Goal: Check status: Check status

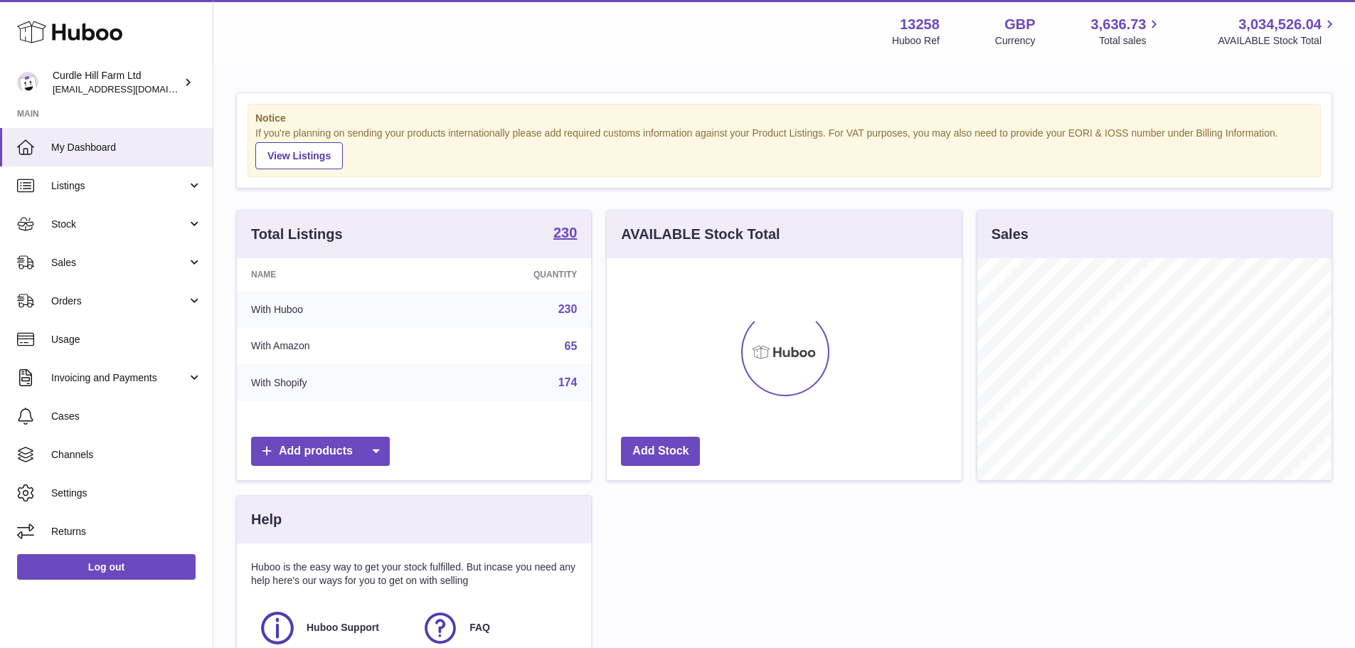
scroll to position [222, 355]
click at [88, 263] on span "Sales" at bounding box center [119, 263] width 136 height 14
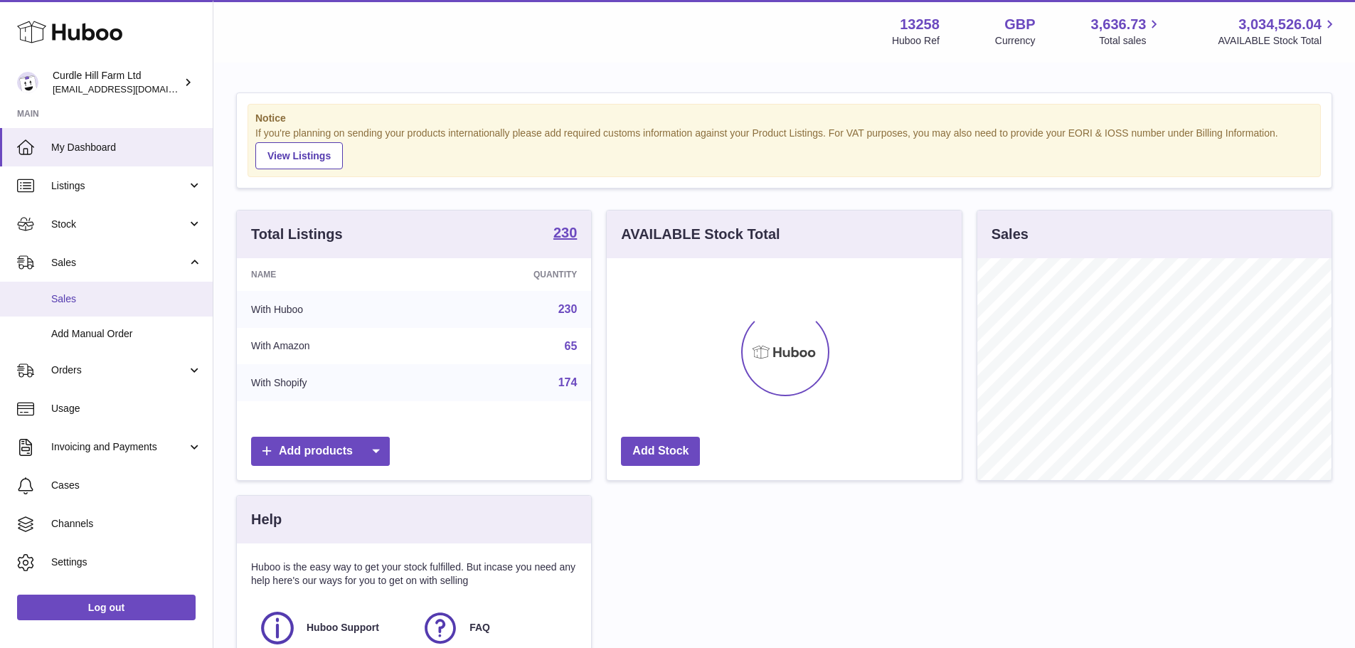
click at [64, 299] on span "Sales" at bounding box center [126, 299] width 151 height 14
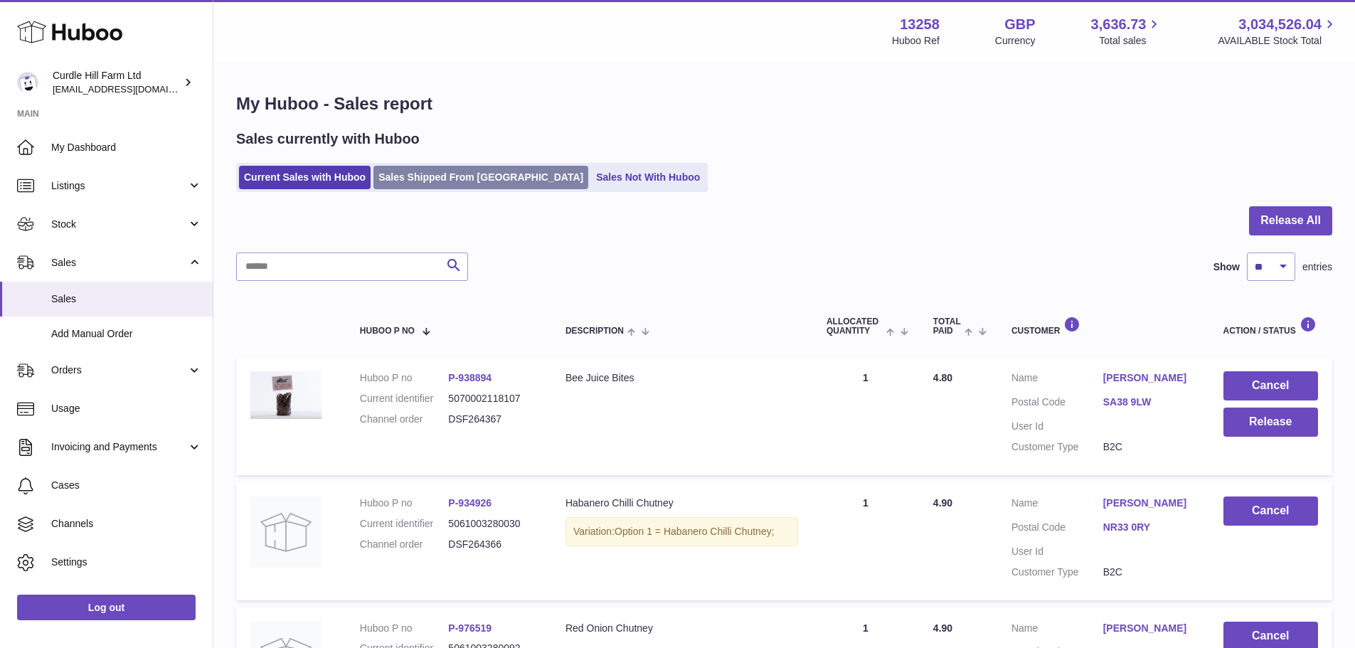
click at [432, 181] on link "Sales Shipped From [GEOGRAPHIC_DATA]" at bounding box center [481, 177] width 215 height 23
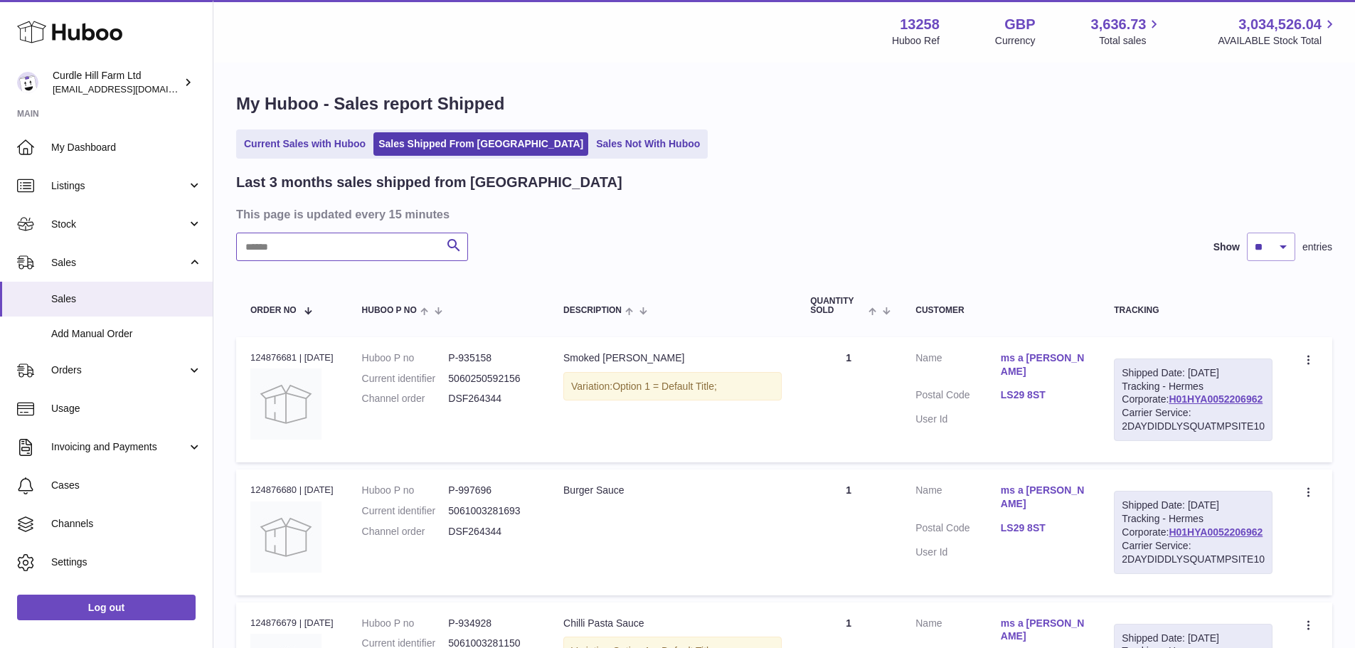
click at [366, 244] on input "text" at bounding box center [352, 247] width 232 height 28
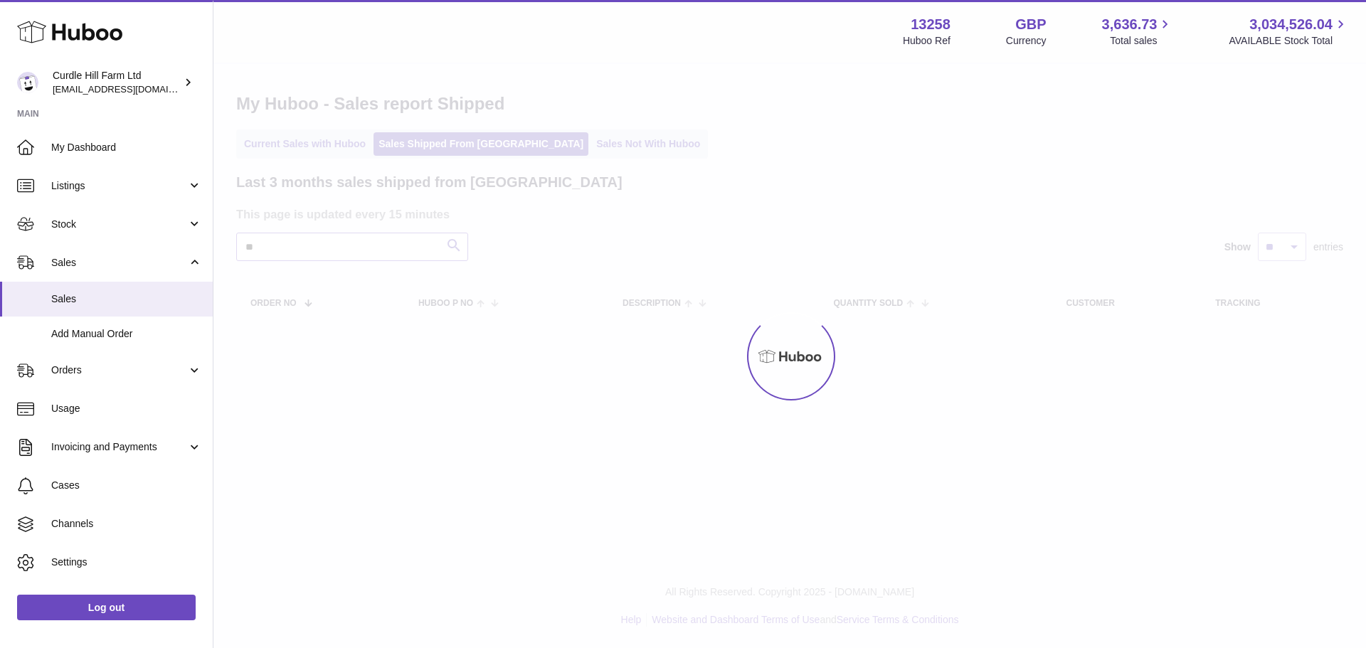
type input "*"
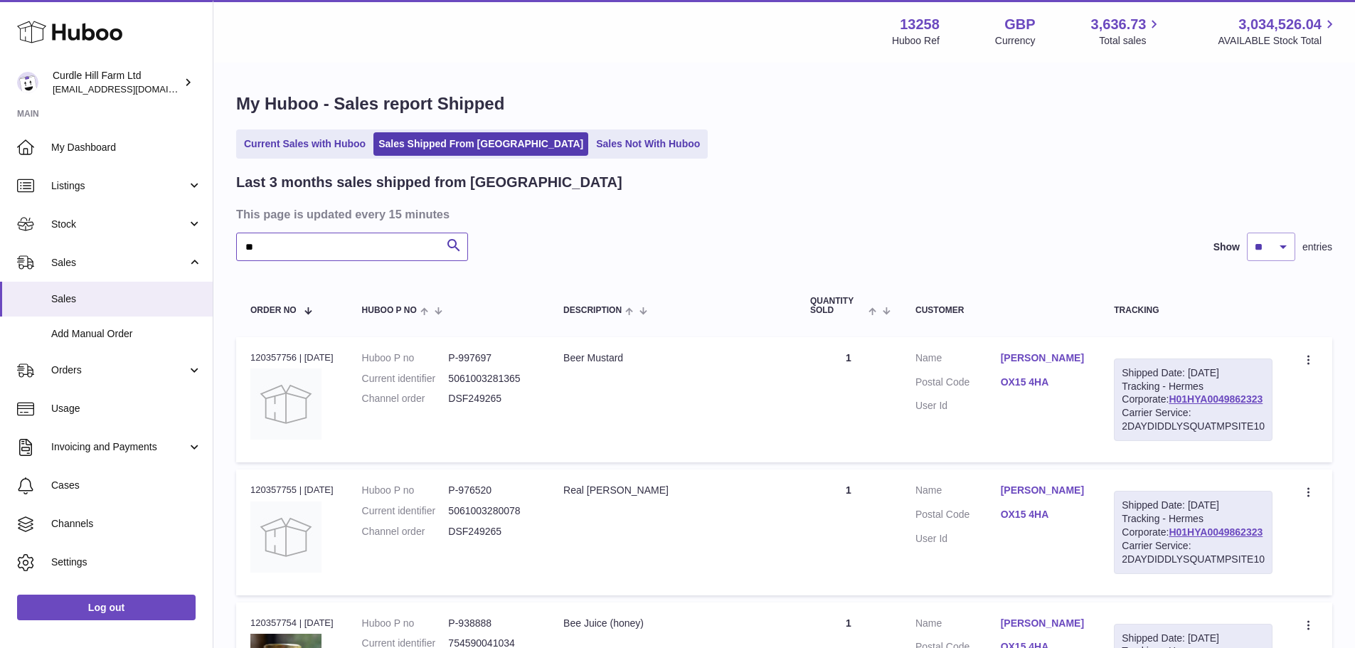
type input "*"
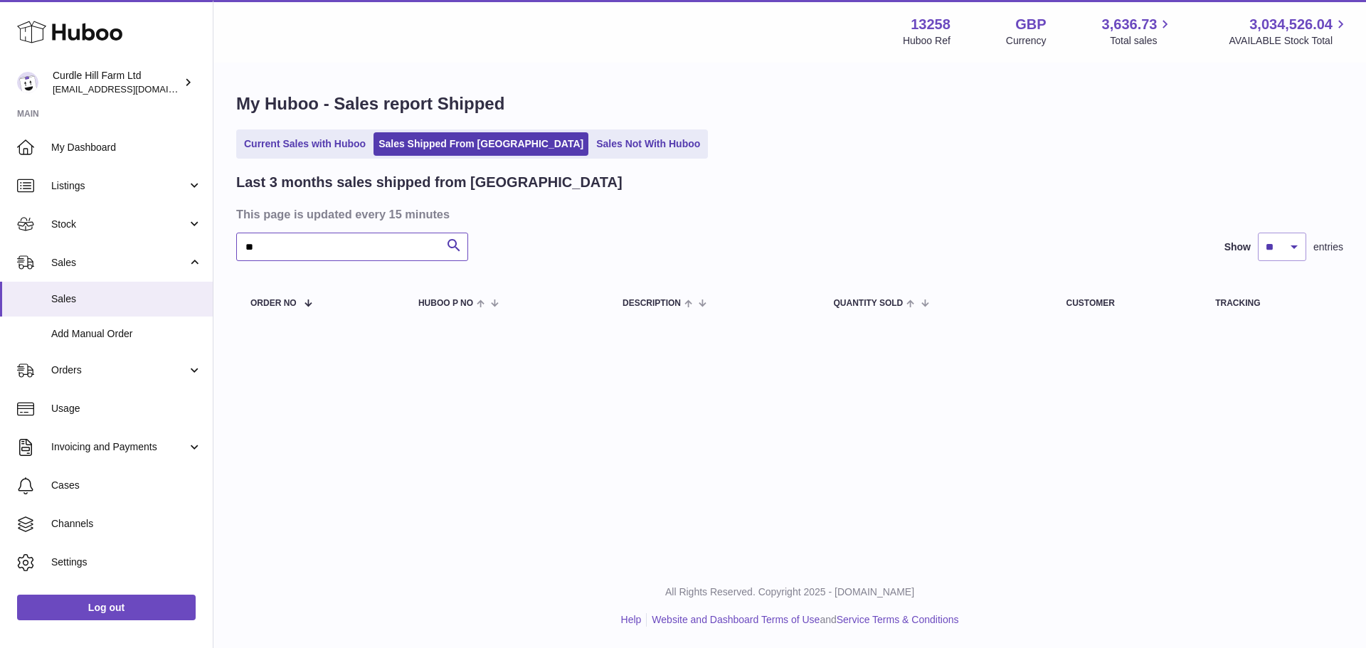
type input "*"
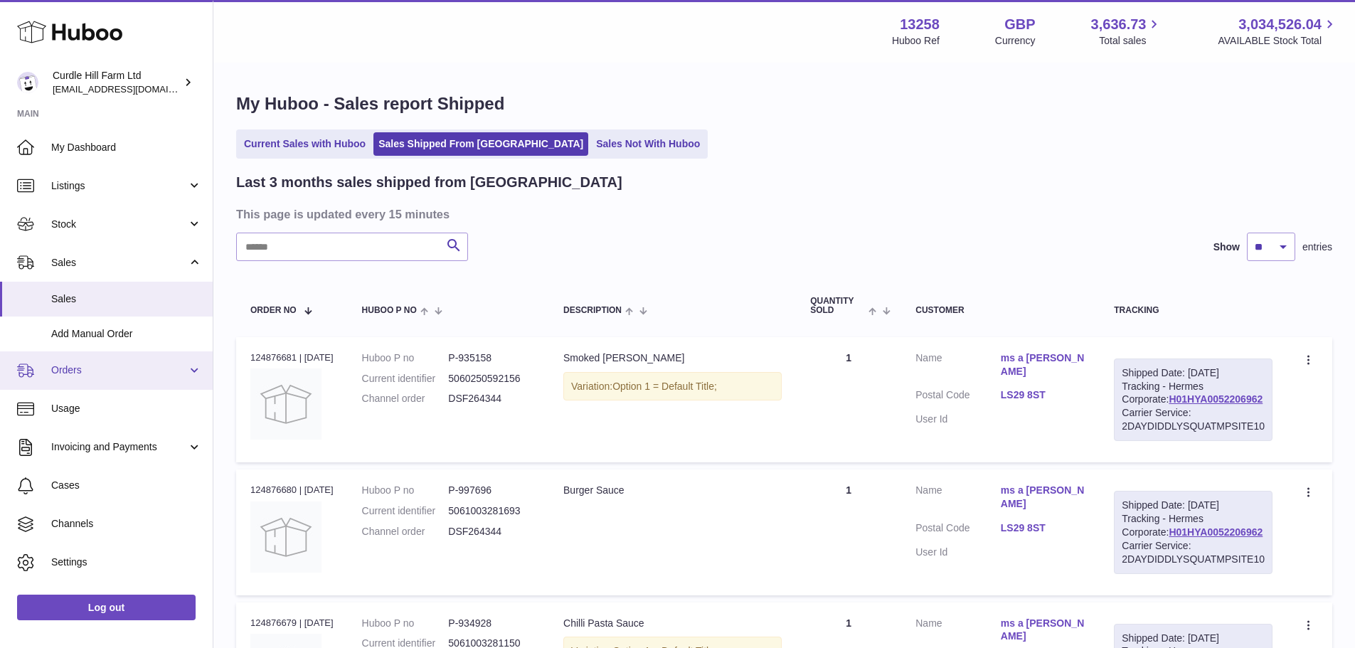
click at [132, 373] on span "Orders" at bounding box center [119, 371] width 136 height 14
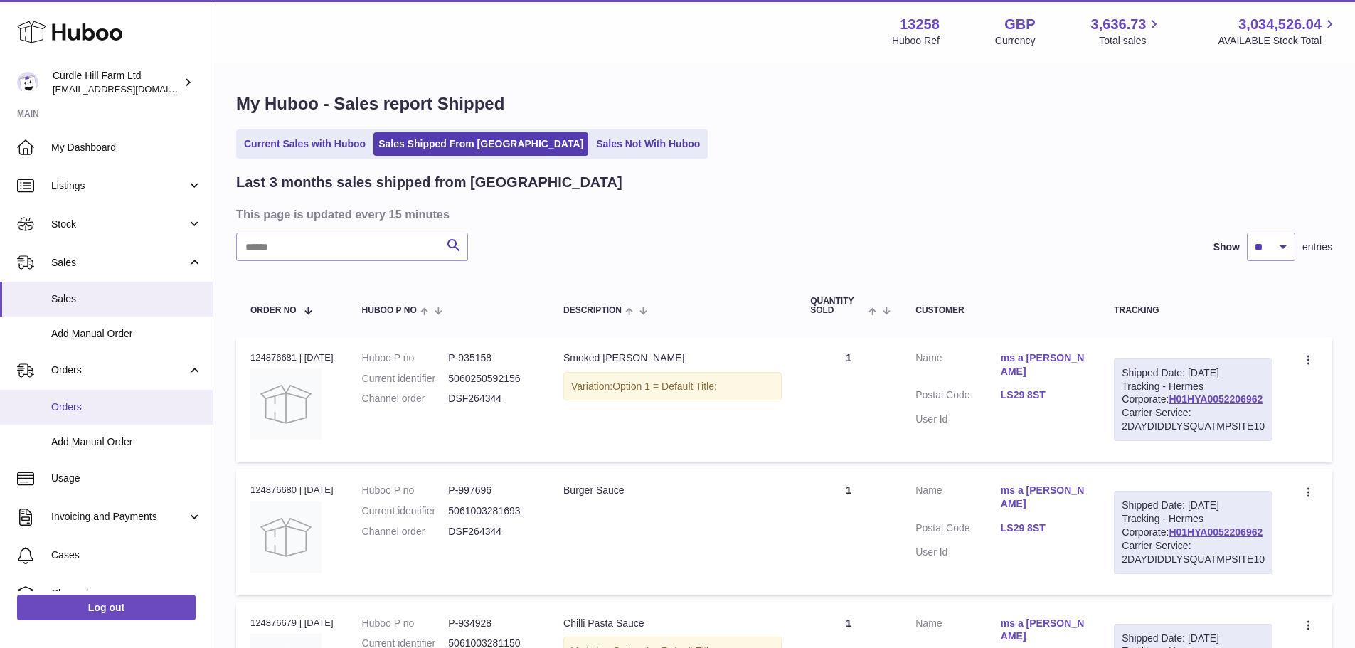
click at [76, 401] on span "Orders" at bounding box center [126, 408] width 151 height 14
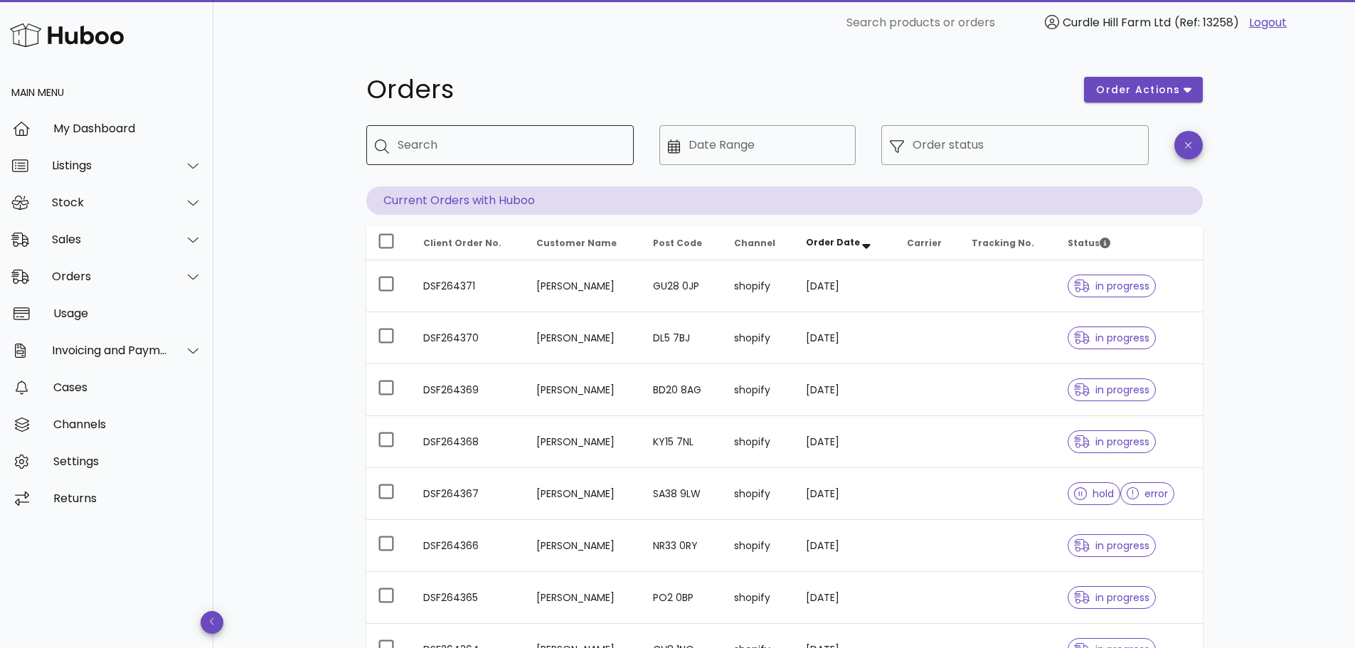
click at [416, 150] on input "Search" at bounding box center [510, 145] width 225 height 23
type input "****"
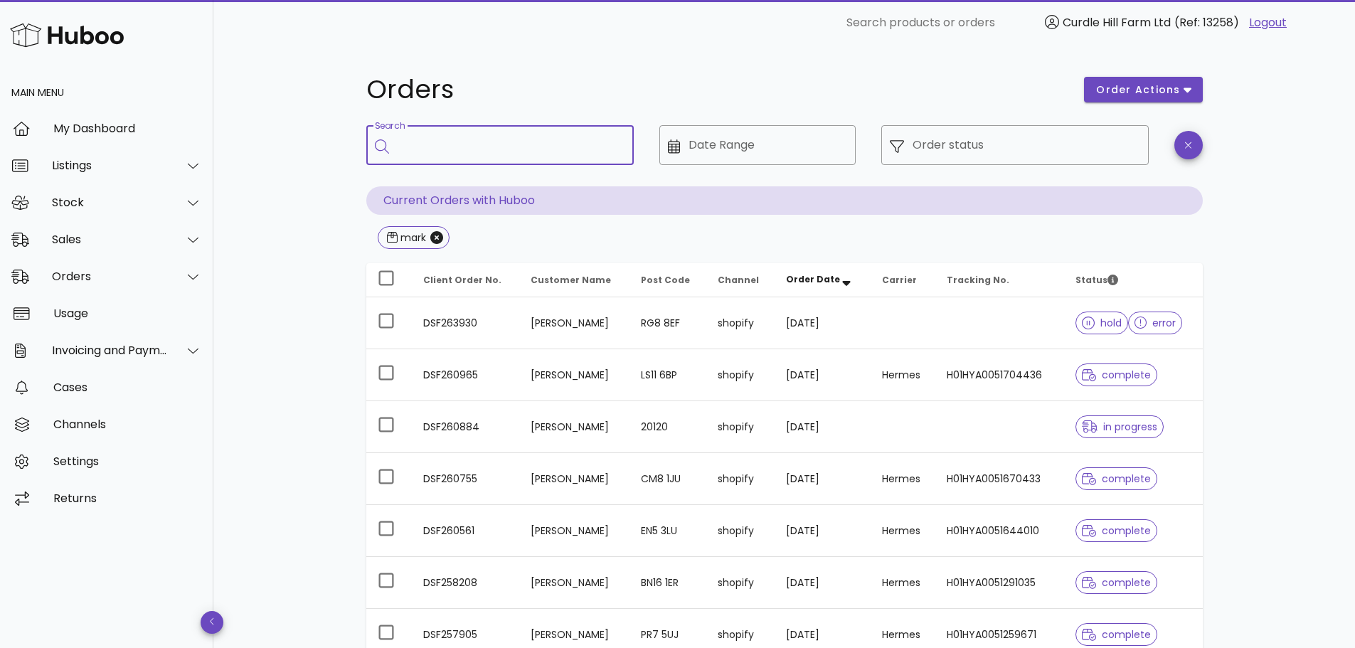
paste input "**********"
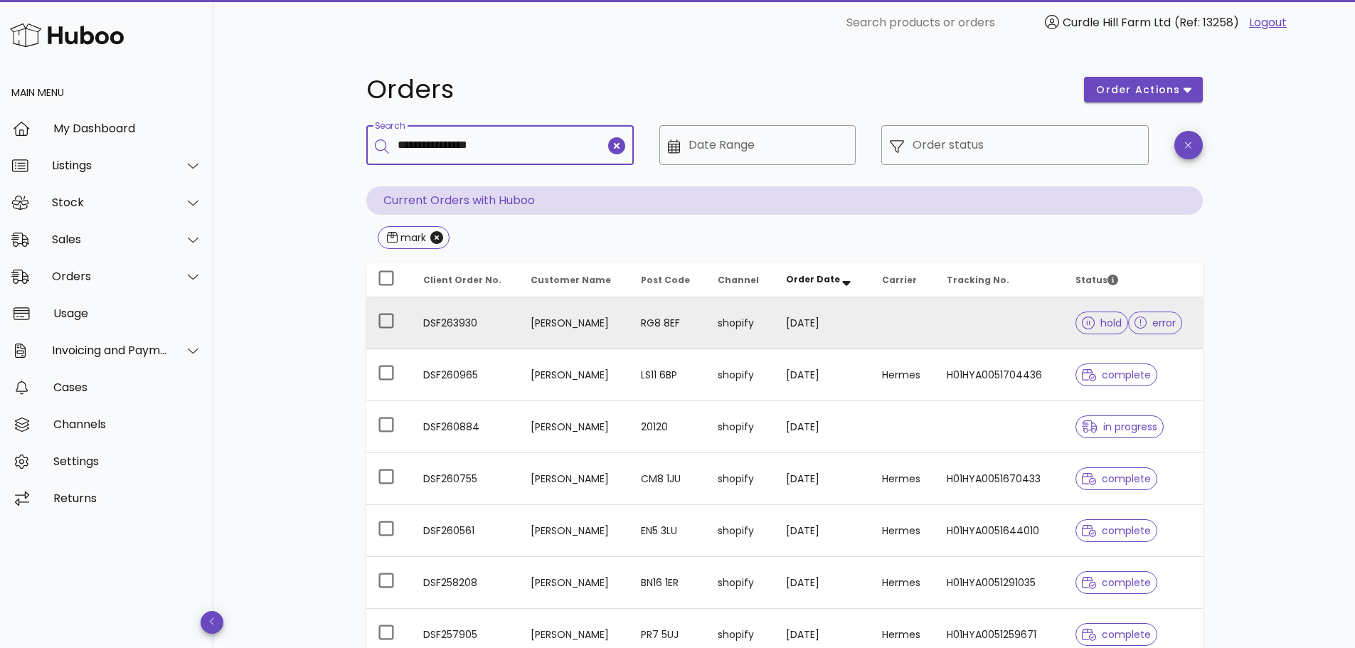
type input "**********"
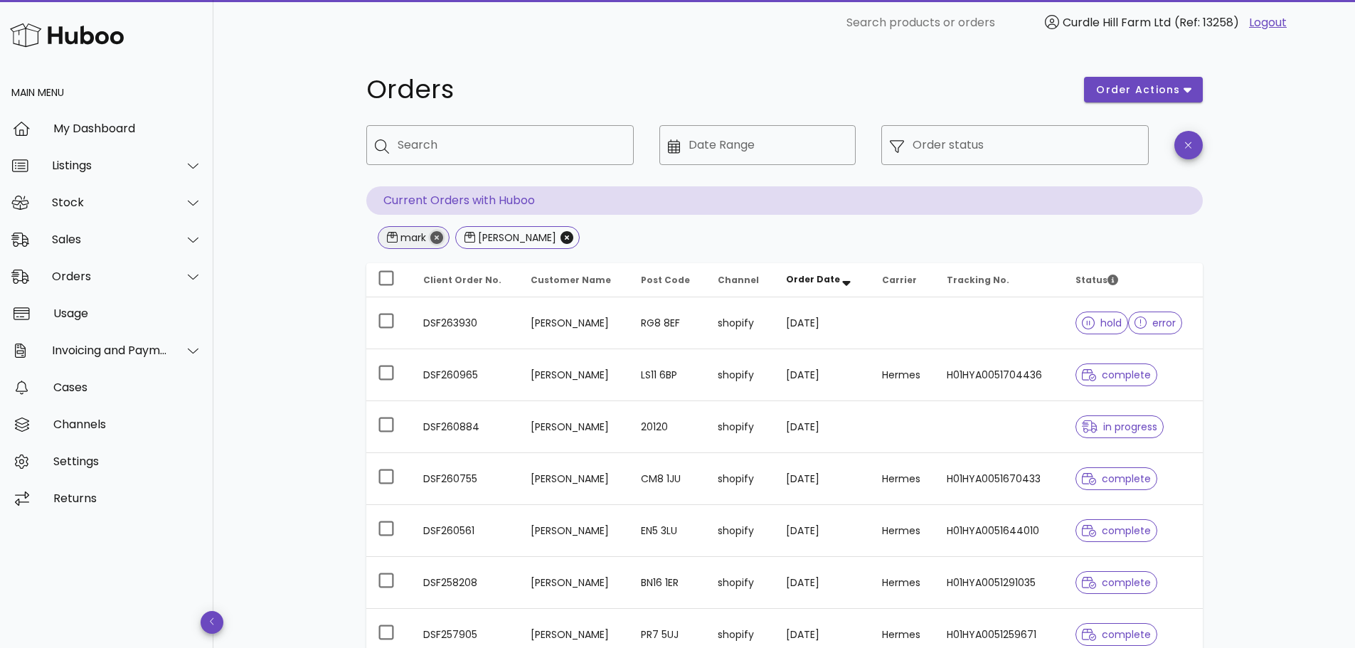
click at [436, 241] on icon "Close" at bounding box center [436, 237] width 13 height 13
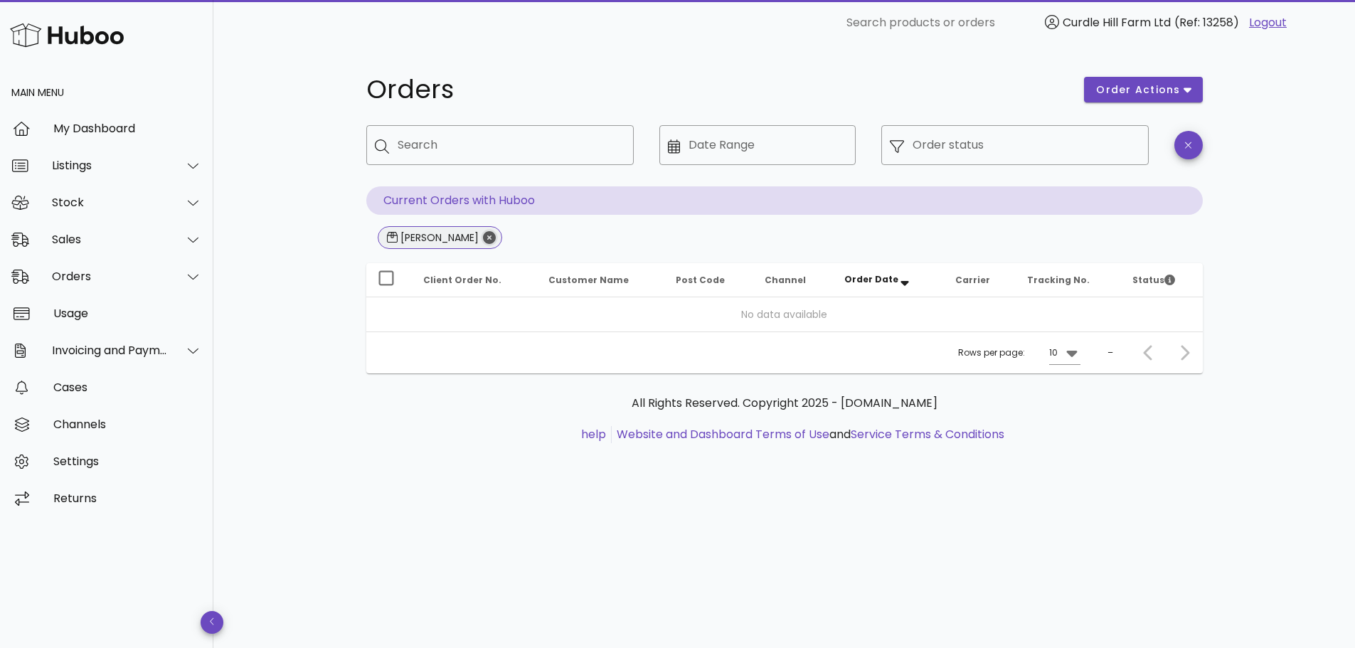
click at [492, 238] on icon "Close" at bounding box center [489, 237] width 13 height 13
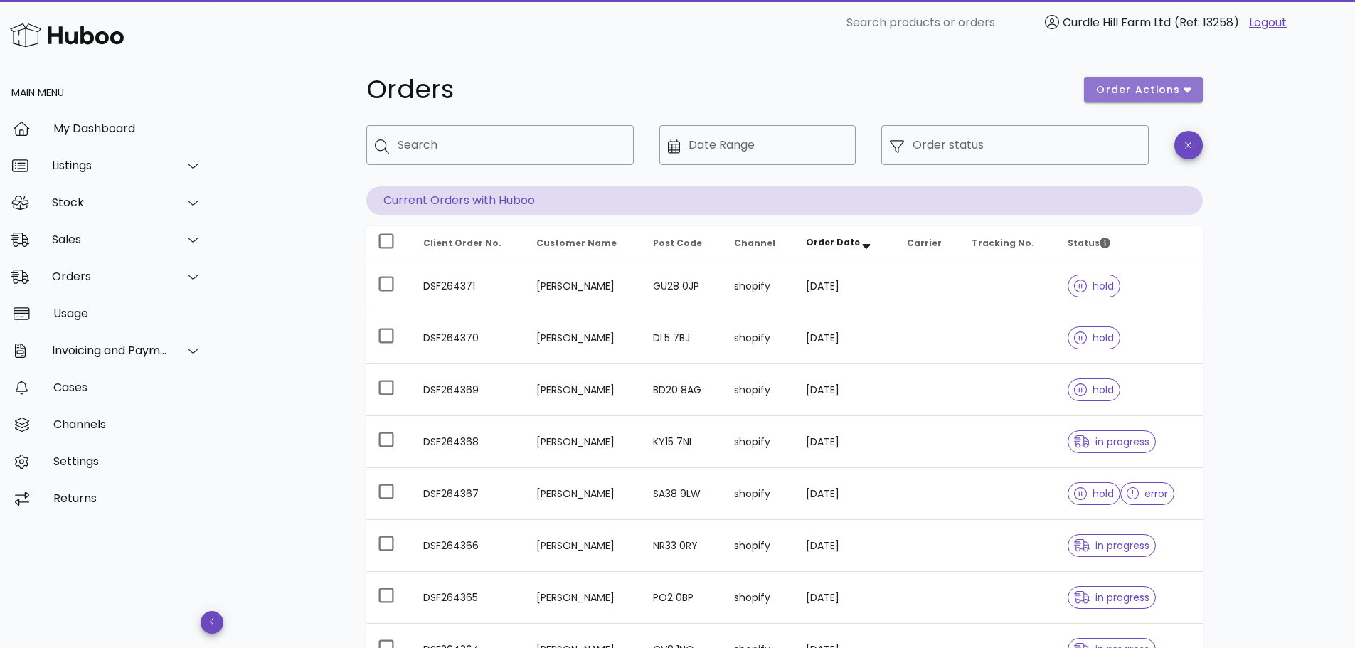
click at [1190, 87] on icon "button" at bounding box center [1188, 89] width 8 height 13
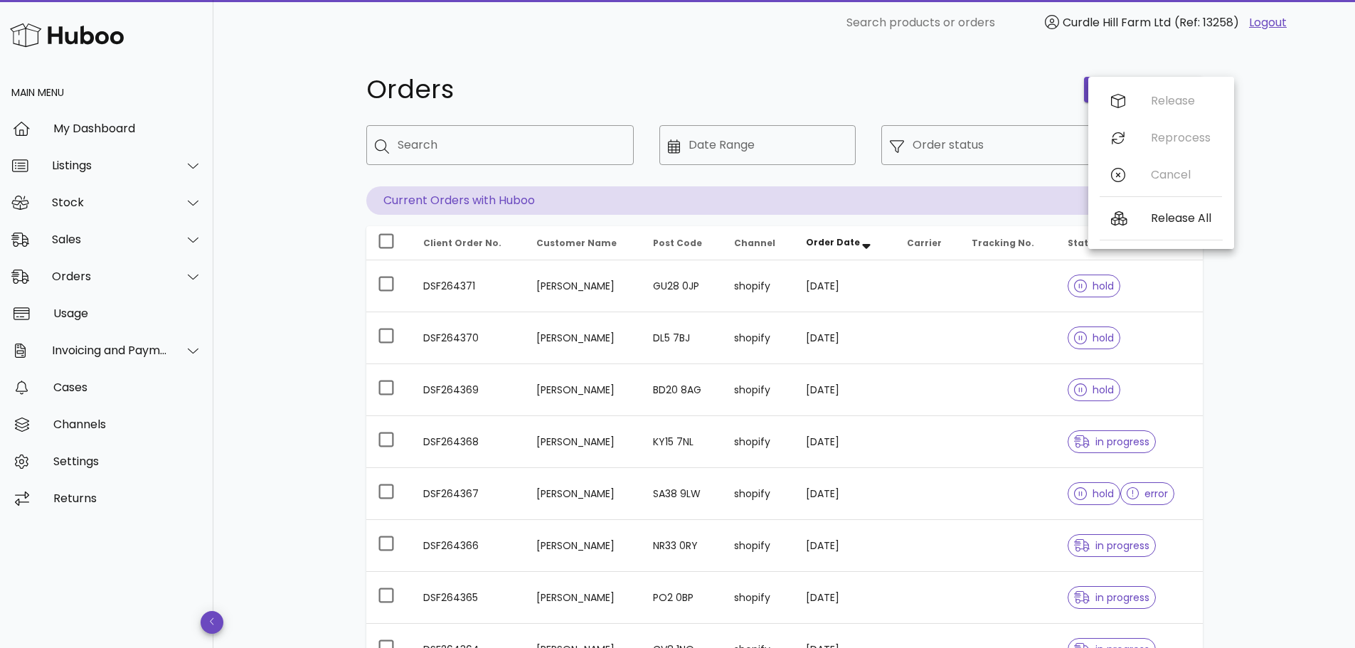
click at [1046, 90] on h1 "Orders" at bounding box center [717, 90] width 702 height 26
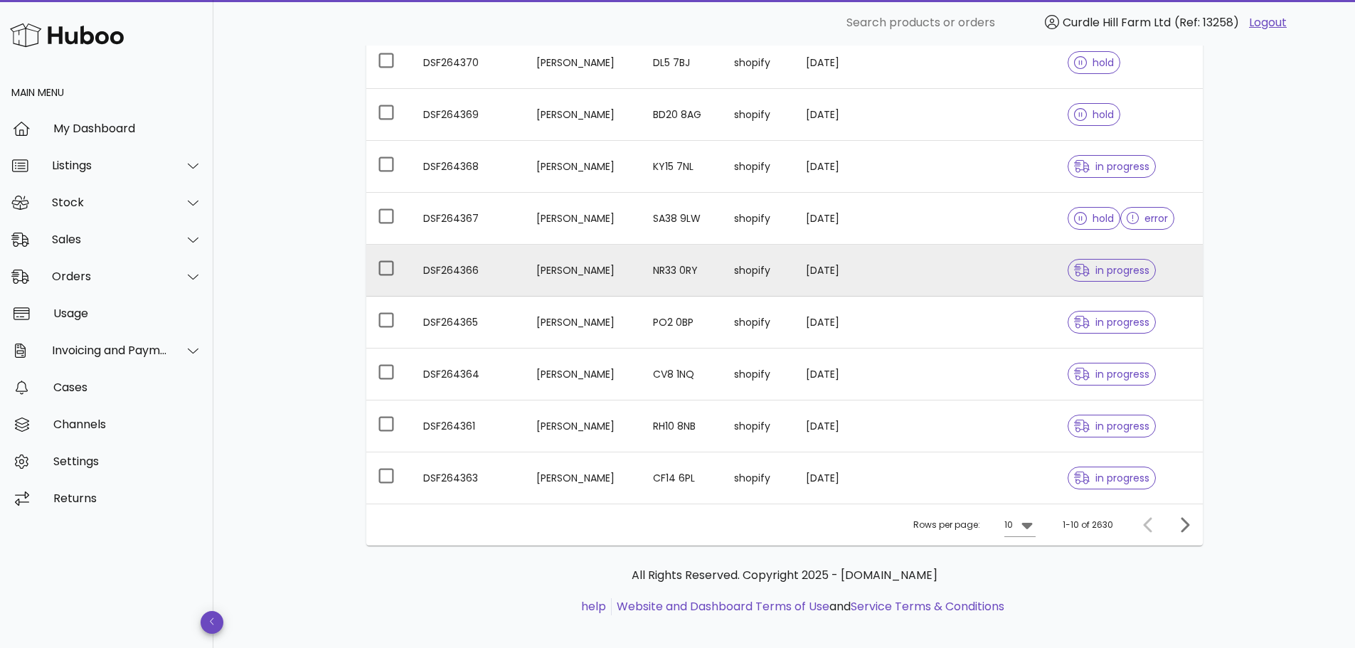
scroll to position [288, 0]
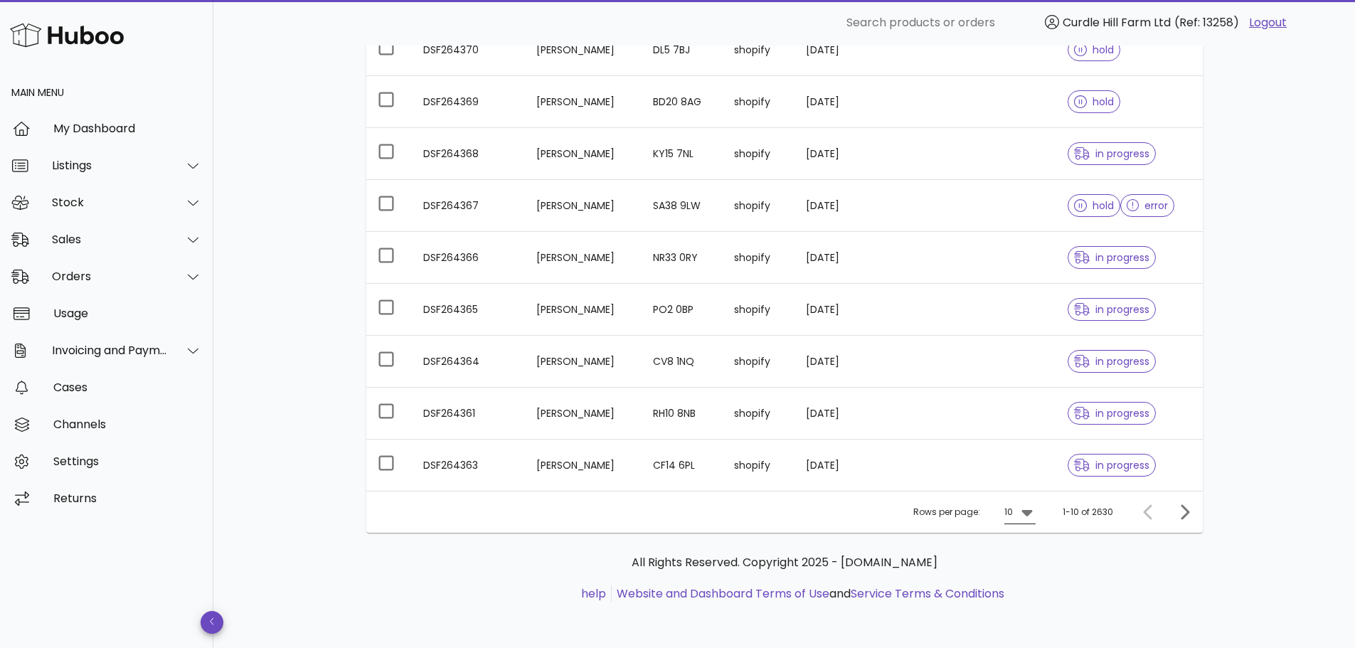
click at [1027, 517] on icon at bounding box center [1027, 512] width 17 height 17
click at [1027, 551] on div "25" at bounding box center [1025, 558] width 14 height 14
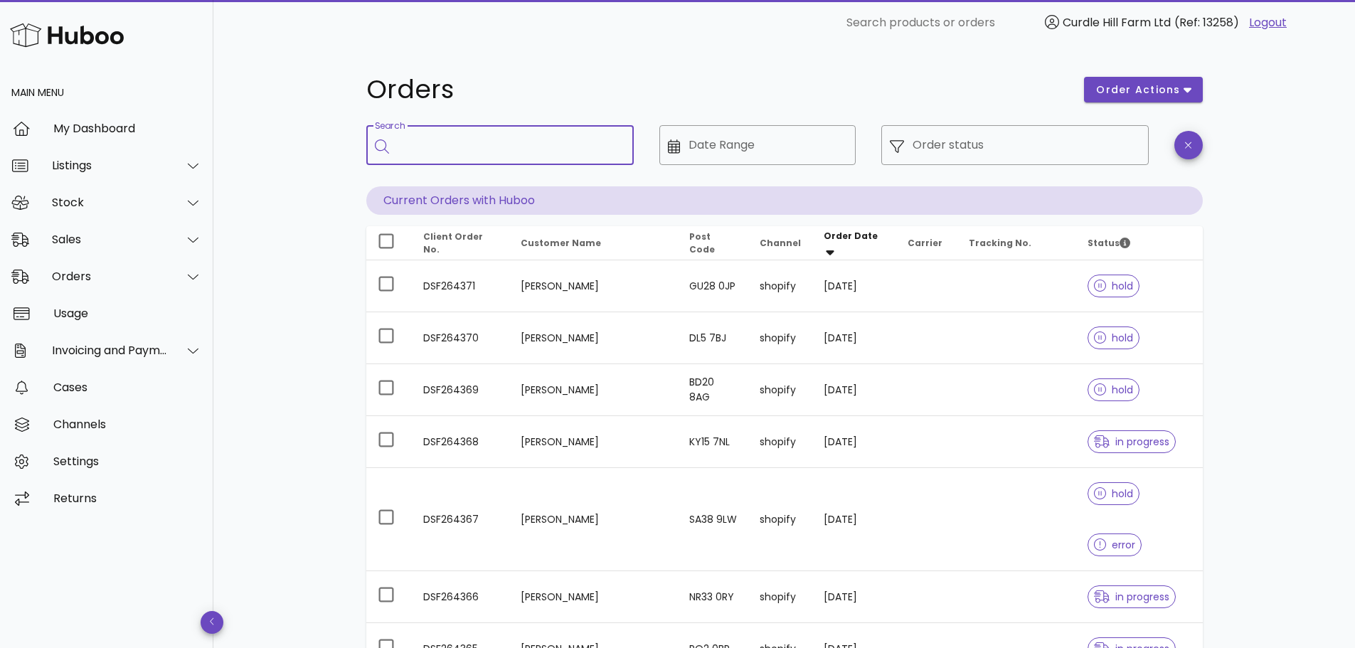
click at [463, 154] on input "Search" at bounding box center [510, 145] width 225 height 23
type input "****"
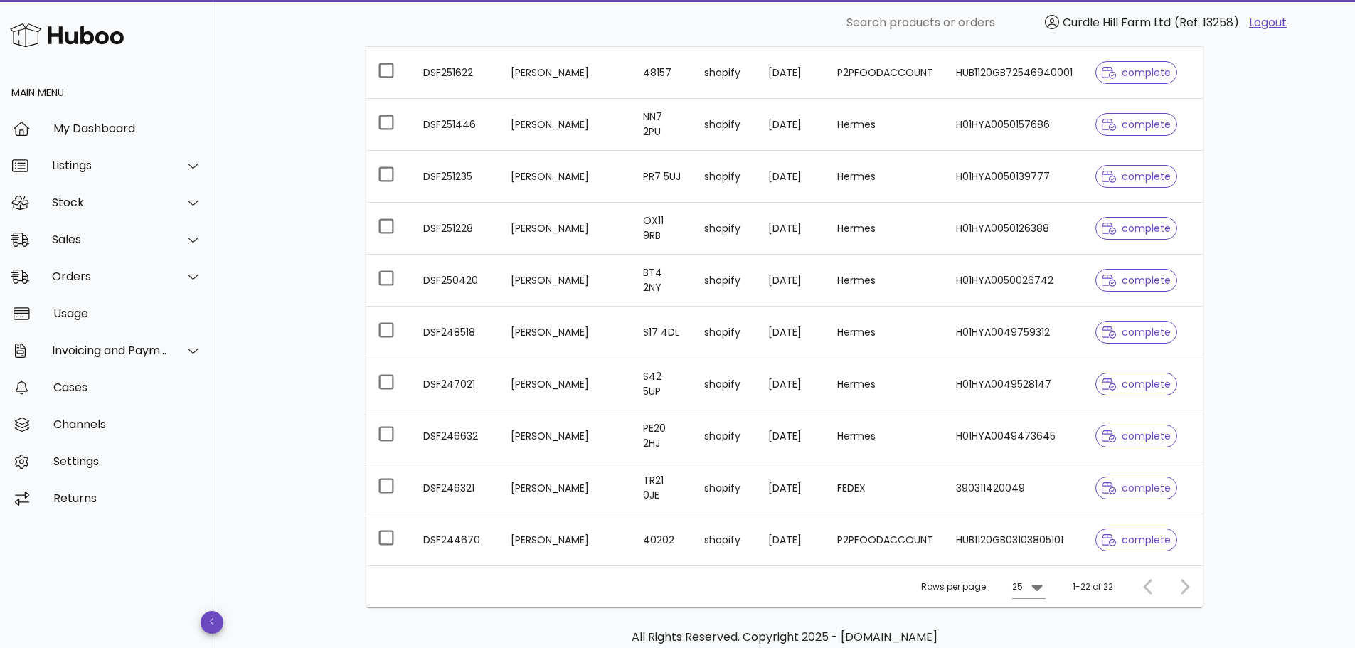
scroll to position [996, 0]
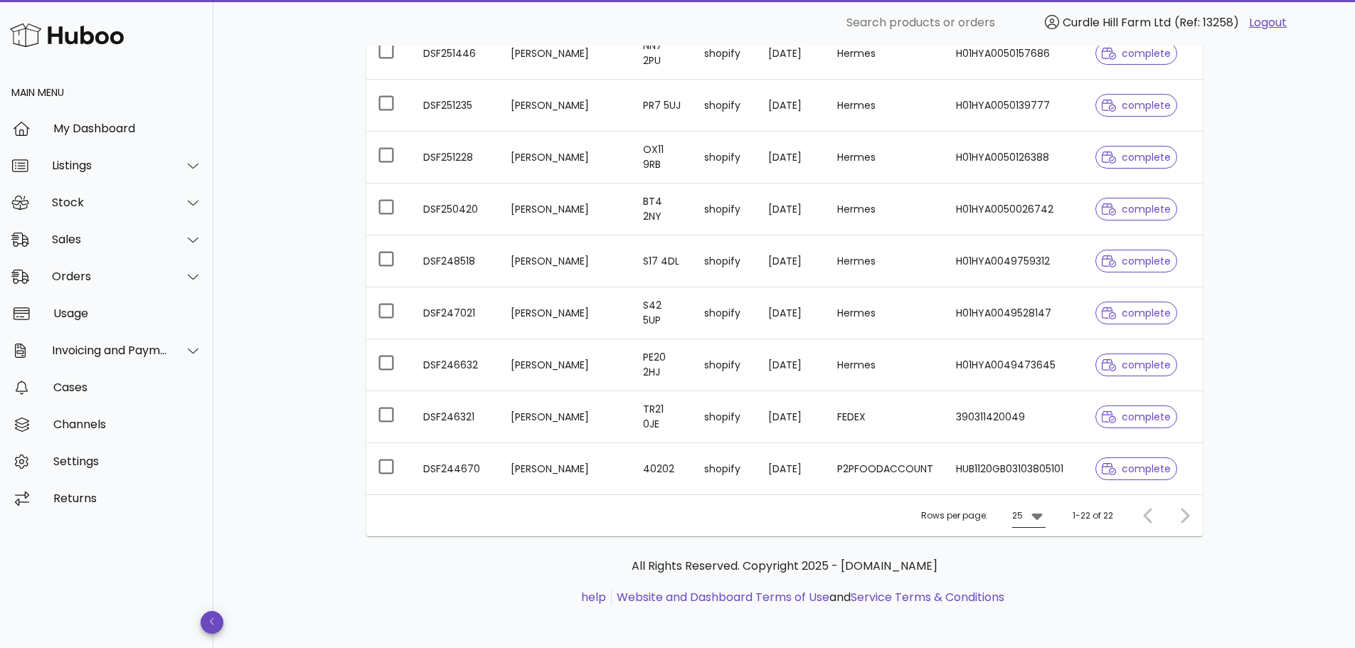
click at [1037, 517] on icon at bounding box center [1037, 517] width 11 height 6
click at [1027, 592] on div "50" at bounding box center [1032, 595] width 14 height 14
click at [1110, 583] on div "All Rights Reserved. Copyright 2025 - huboo.co.uk help Website and Dashboard Te…" at bounding box center [785, 582] width 814 height 48
click at [1187, 514] on div at bounding box center [1182, 516] width 31 height 26
click at [1147, 517] on div at bounding box center [1151, 516] width 31 height 26
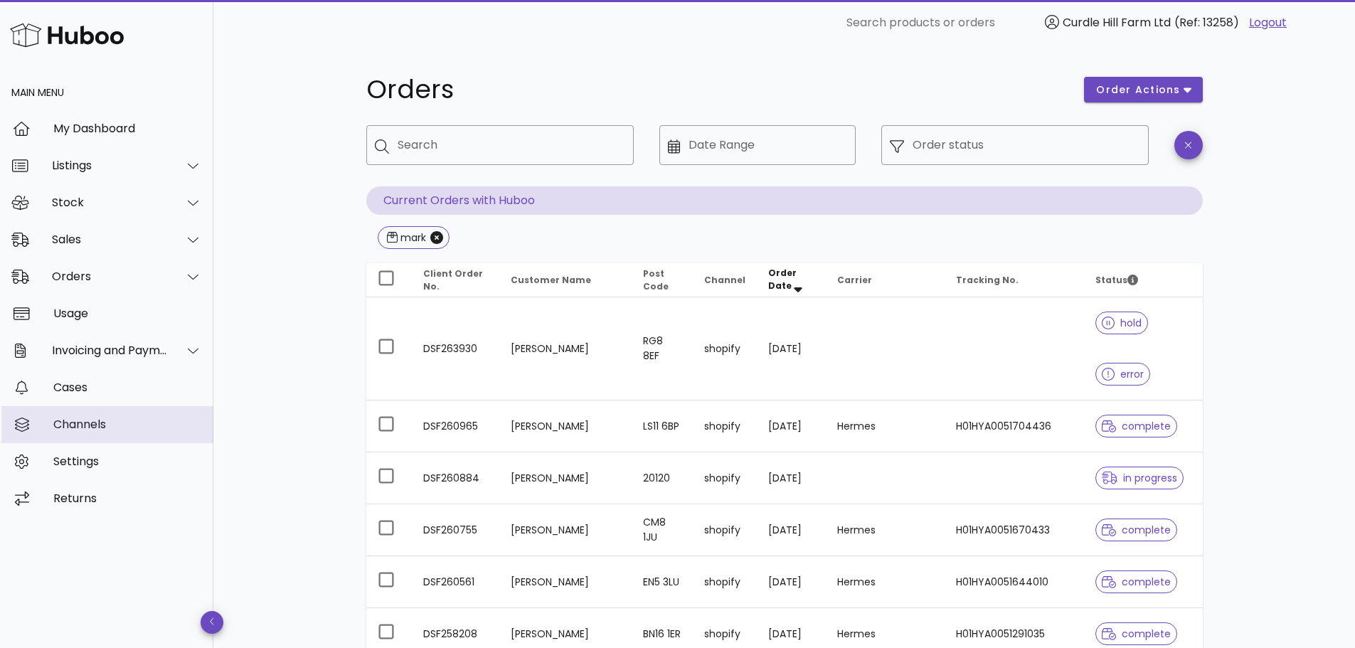
click at [100, 422] on div "Channels" at bounding box center [127, 425] width 149 height 14
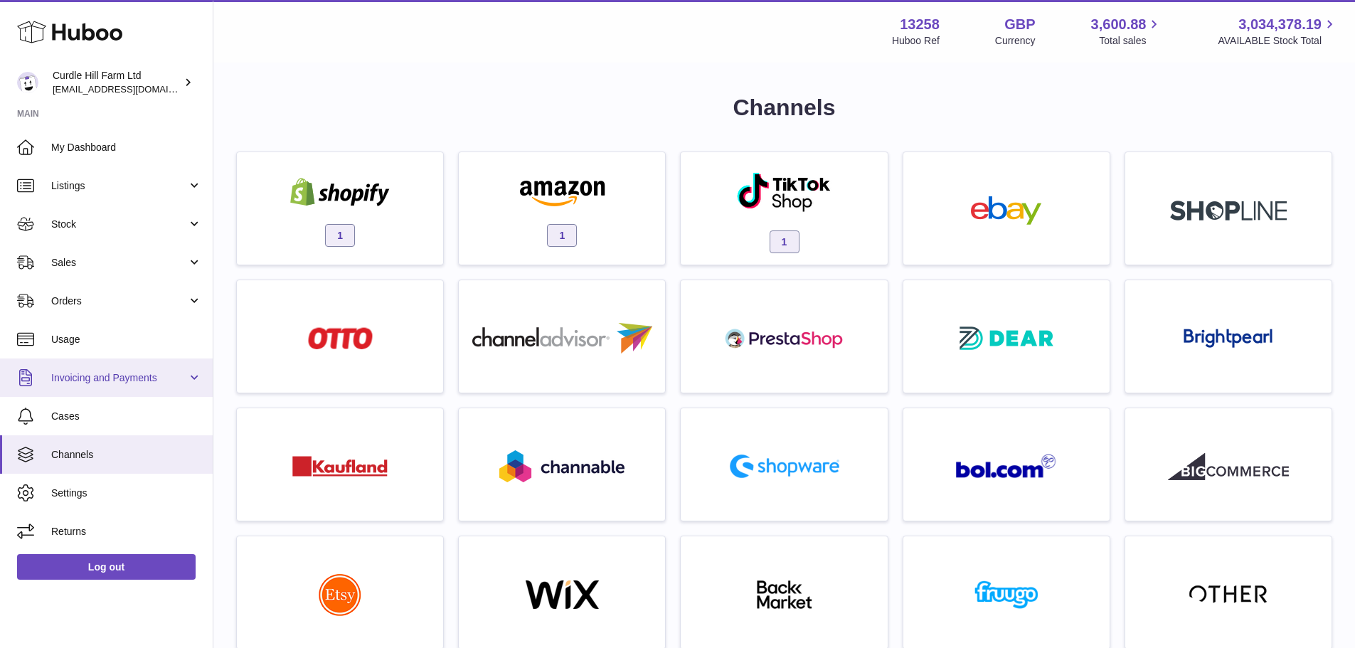
click at [84, 386] on link "Invoicing and Payments" at bounding box center [106, 378] width 213 height 38
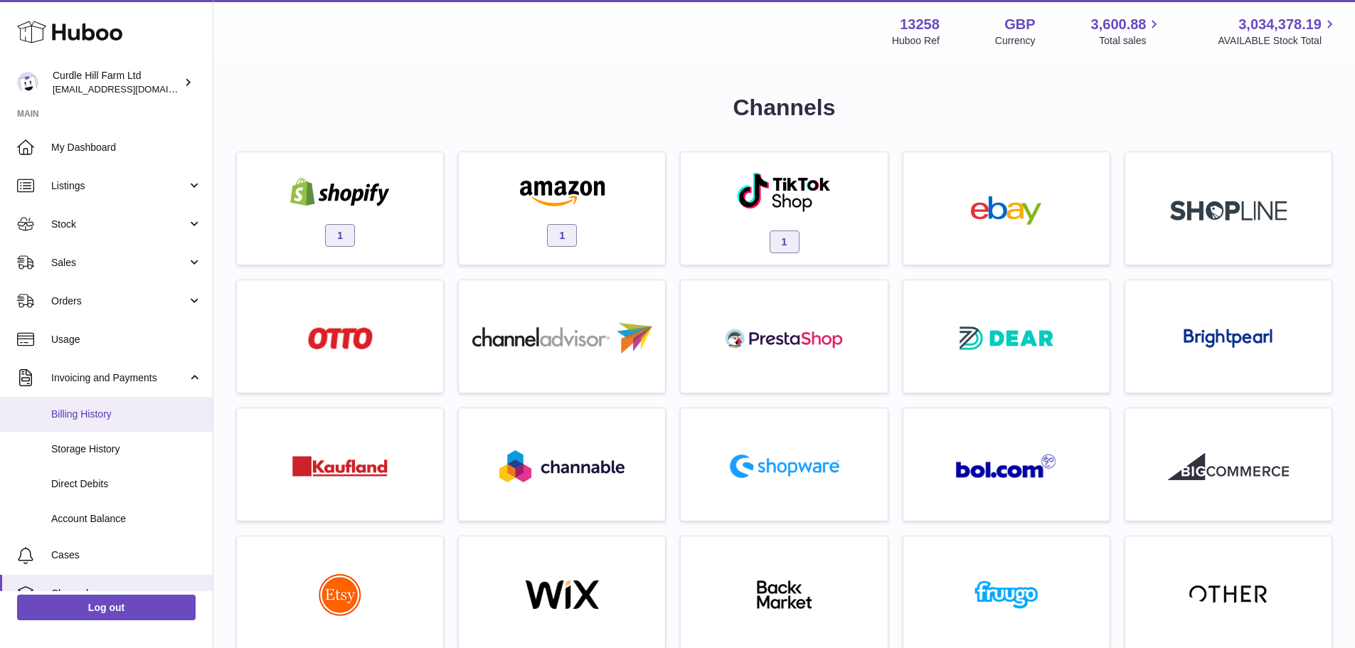
click at [92, 416] on span "Billing History" at bounding box center [126, 415] width 151 height 14
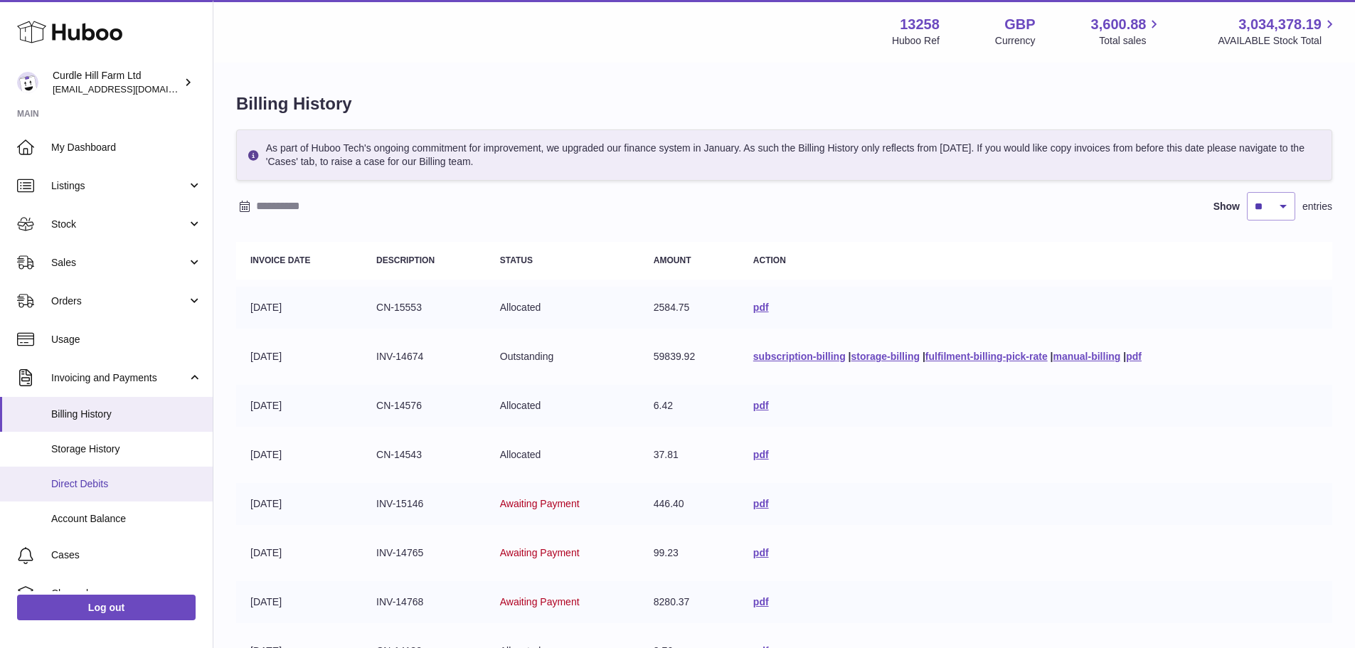
click at [107, 482] on span "Direct Debits" at bounding box center [126, 484] width 151 height 14
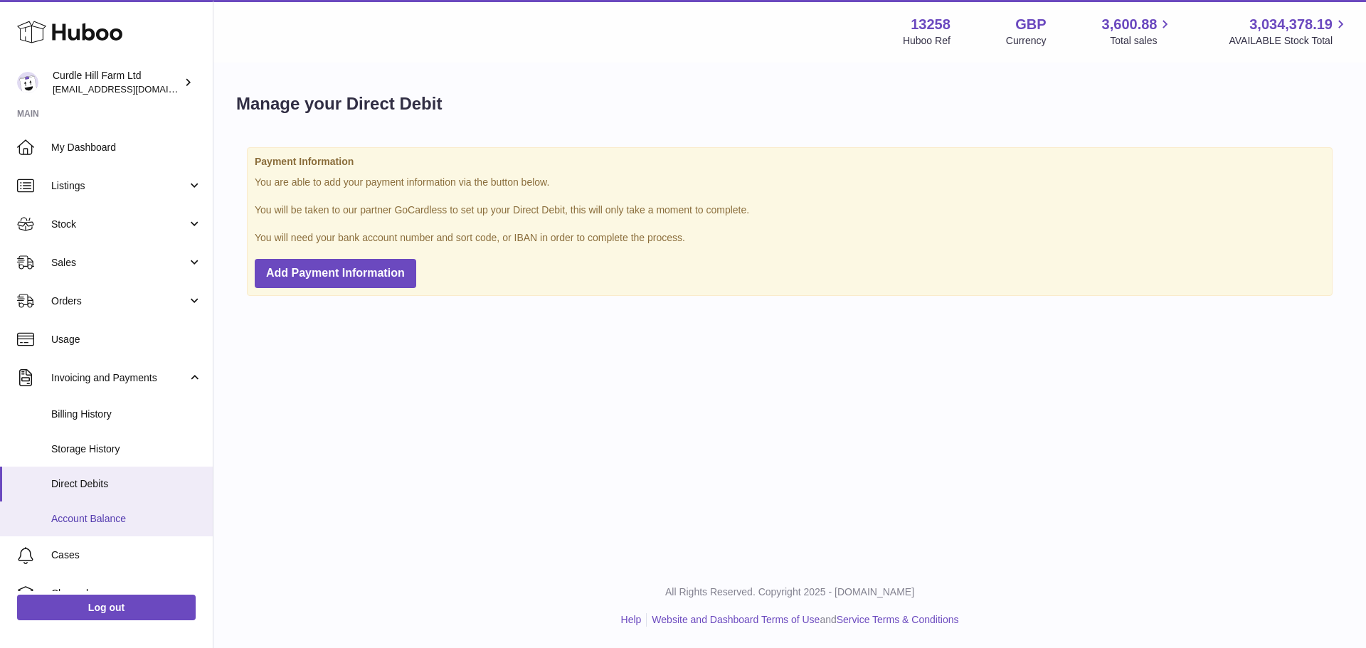
click at [101, 511] on link "Account Balance" at bounding box center [106, 519] width 213 height 35
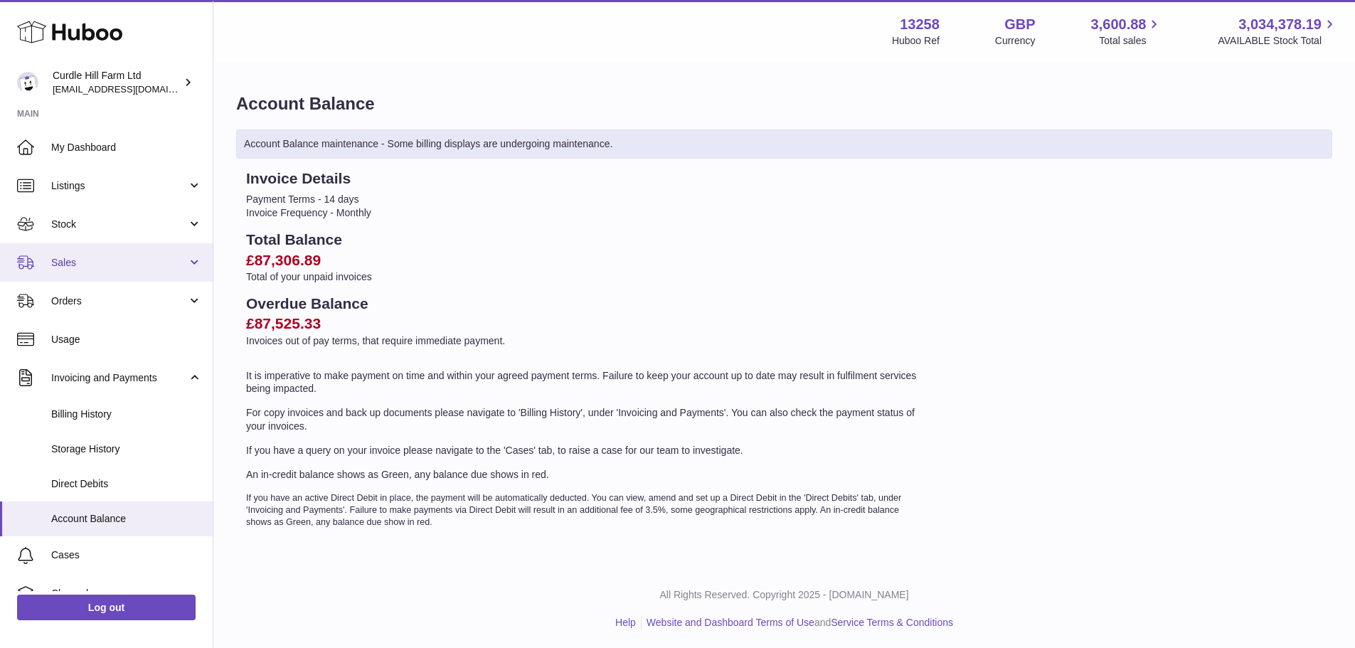
click at [75, 255] on link "Sales" at bounding box center [106, 262] width 213 height 38
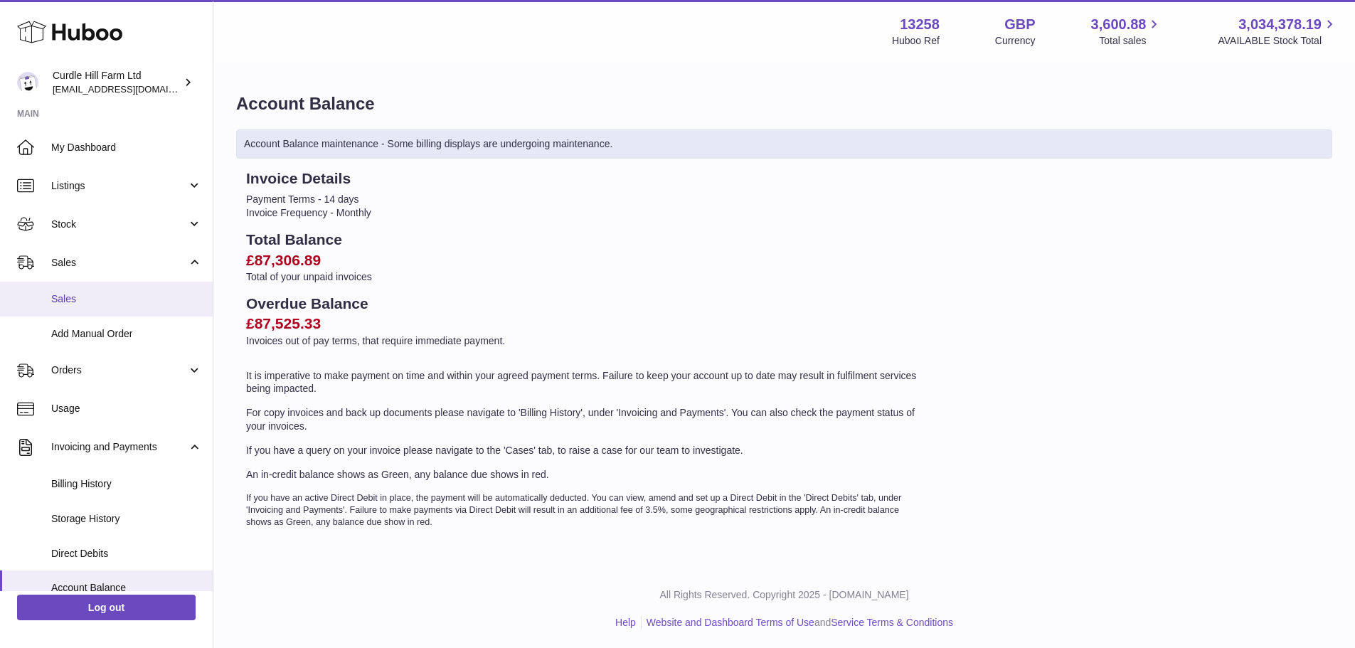
click at [75, 297] on span "Sales" at bounding box center [126, 299] width 151 height 14
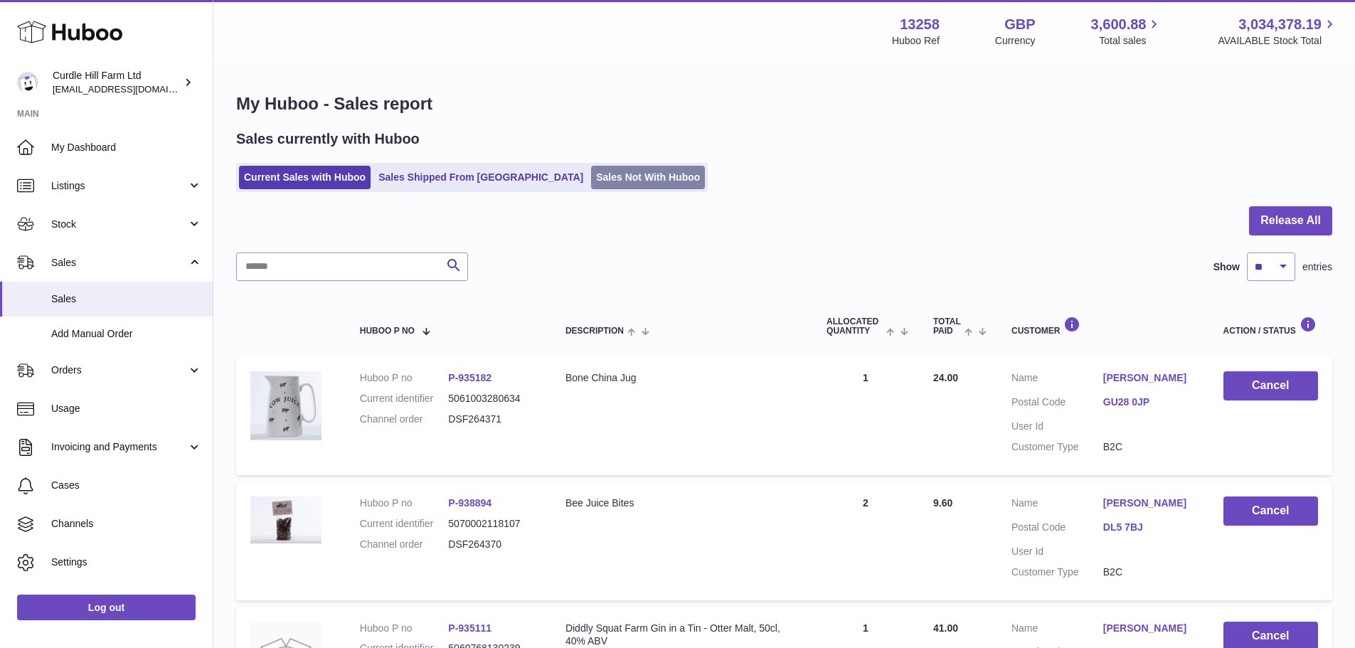
click at [616, 183] on link "Sales Not With Huboo" at bounding box center [648, 177] width 114 height 23
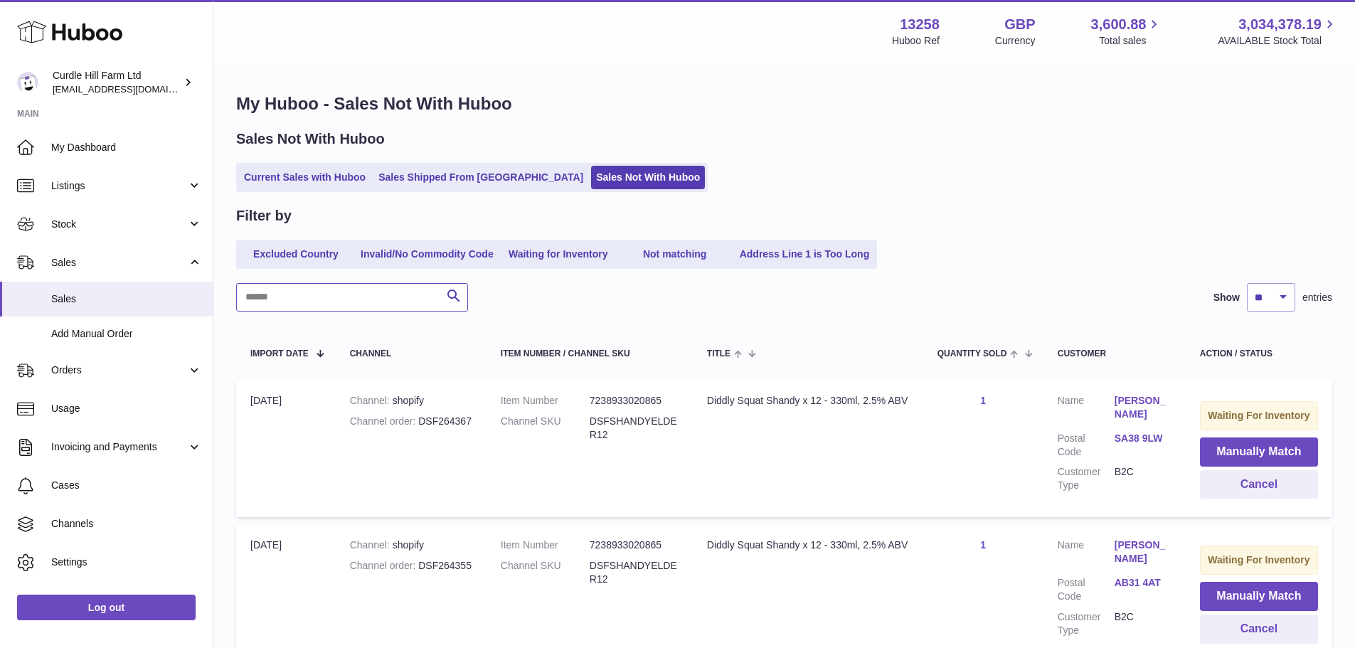
click at [379, 300] on input "text" at bounding box center [352, 297] width 232 height 28
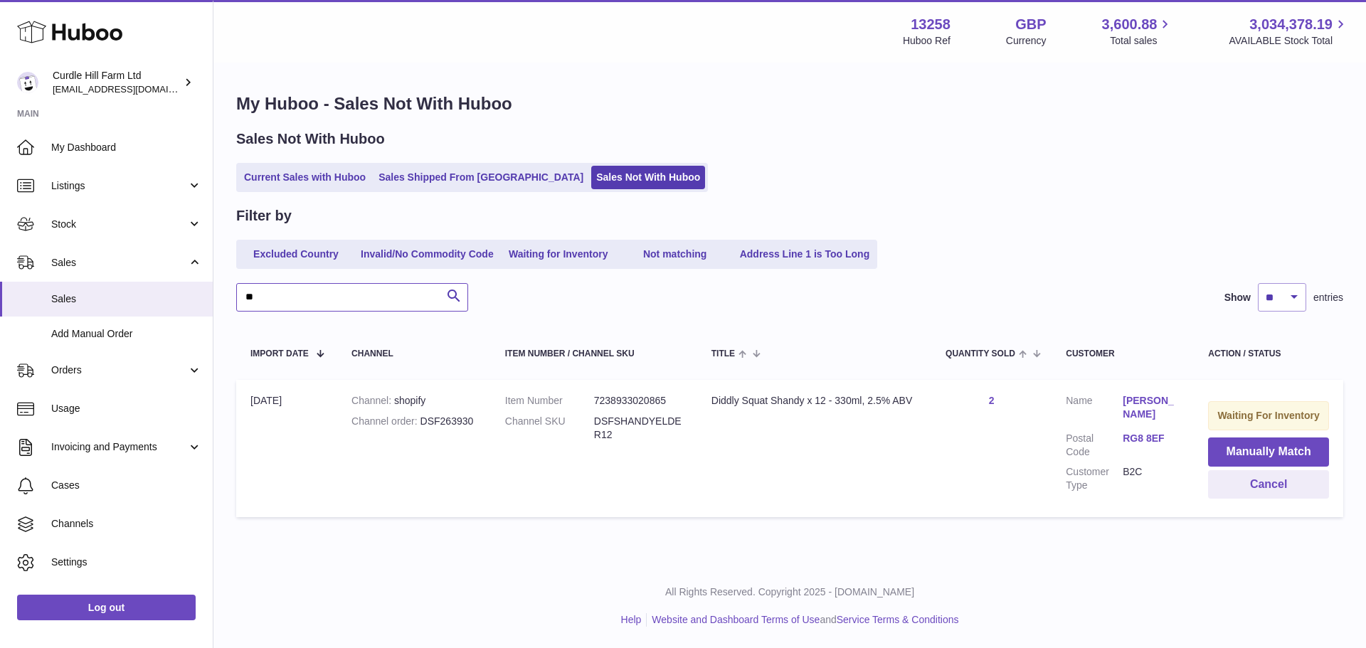
type input "*"
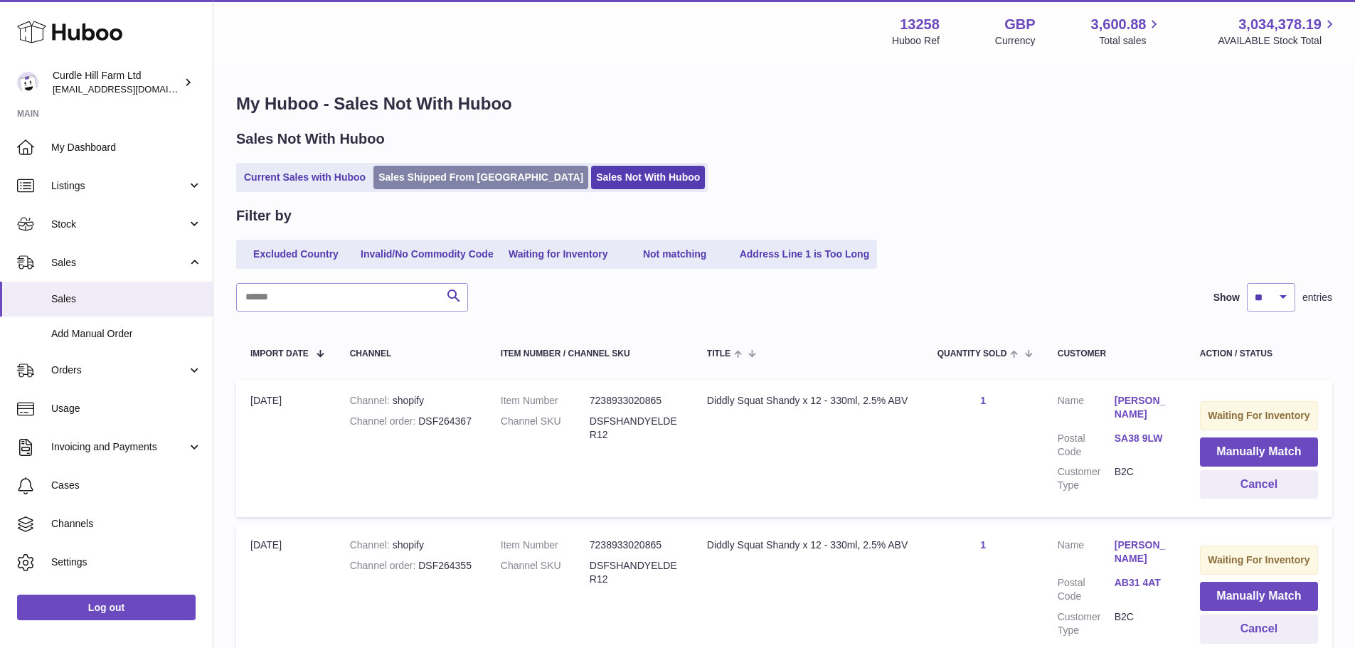
click at [472, 173] on link "Sales Shipped From [GEOGRAPHIC_DATA]" at bounding box center [481, 177] width 215 height 23
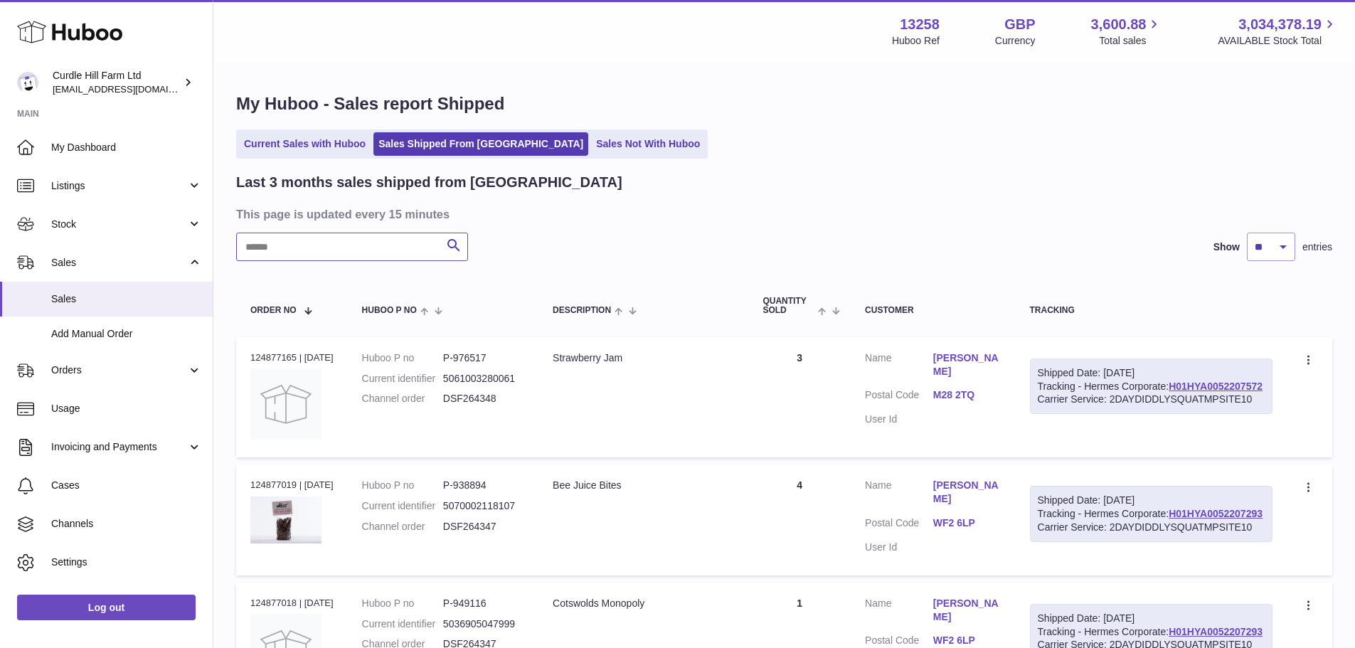
click at [303, 251] on input "text" at bounding box center [352, 247] width 232 height 28
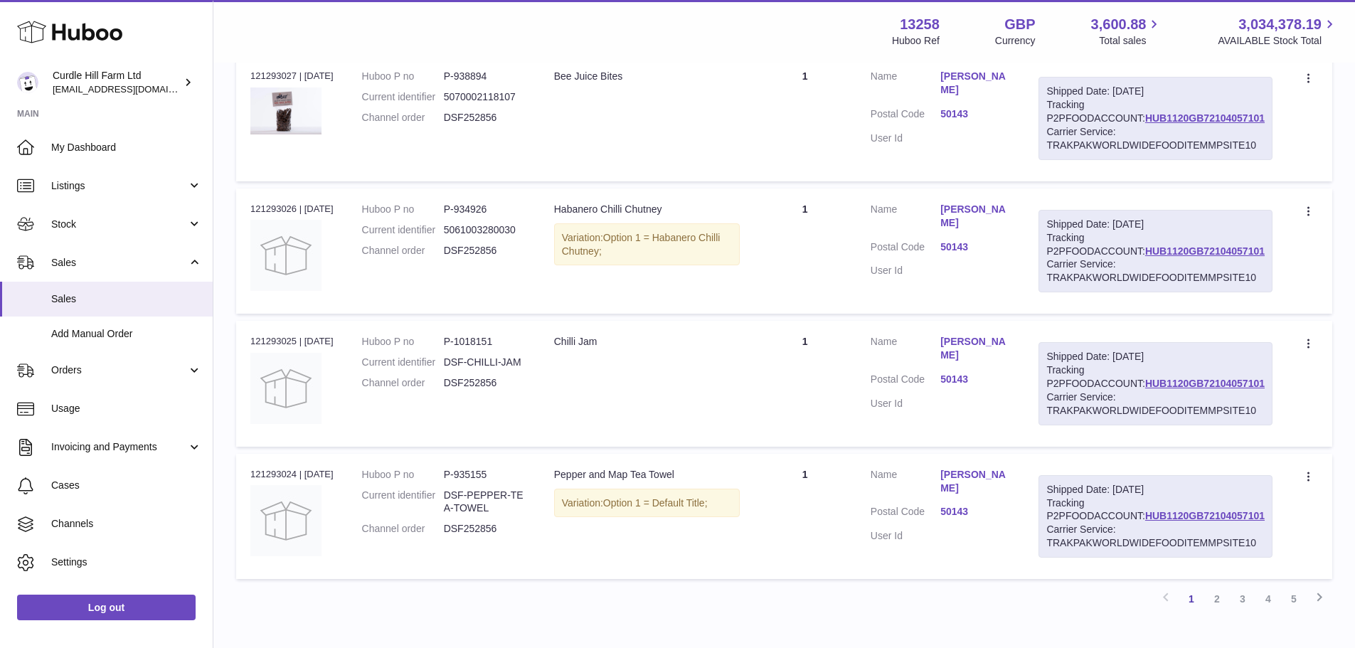
scroll to position [1164, 0]
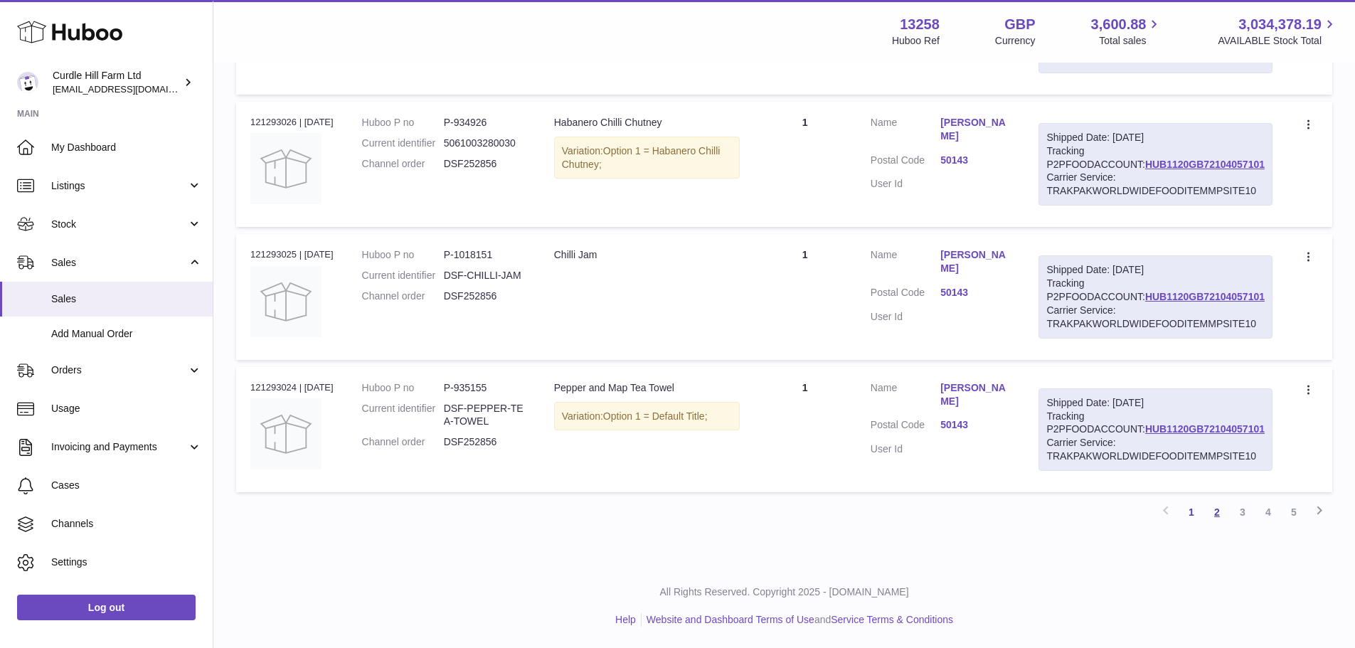
type input "****"
click at [1217, 512] on link "2" at bounding box center [1218, 513] width 26 height 26
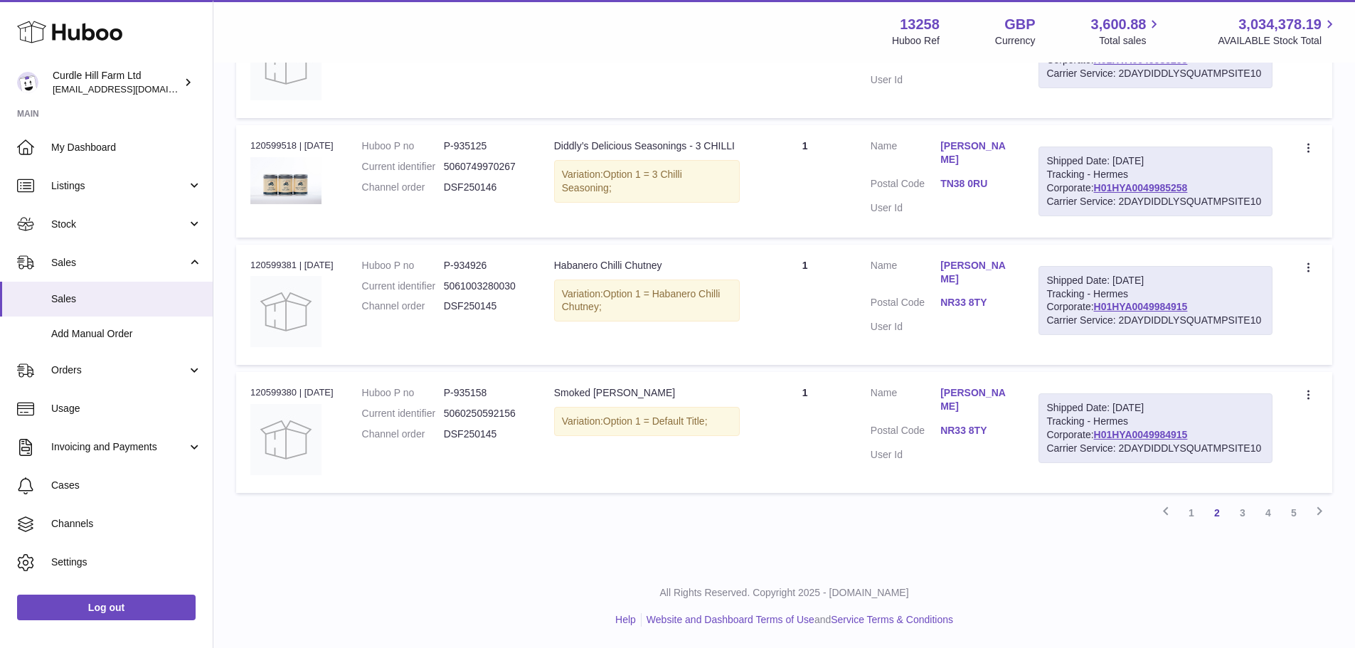
scroll to position [1170, 0]
click at [1242, 516] on link "3" at bounding box center [1243, 513] width 26 height 26
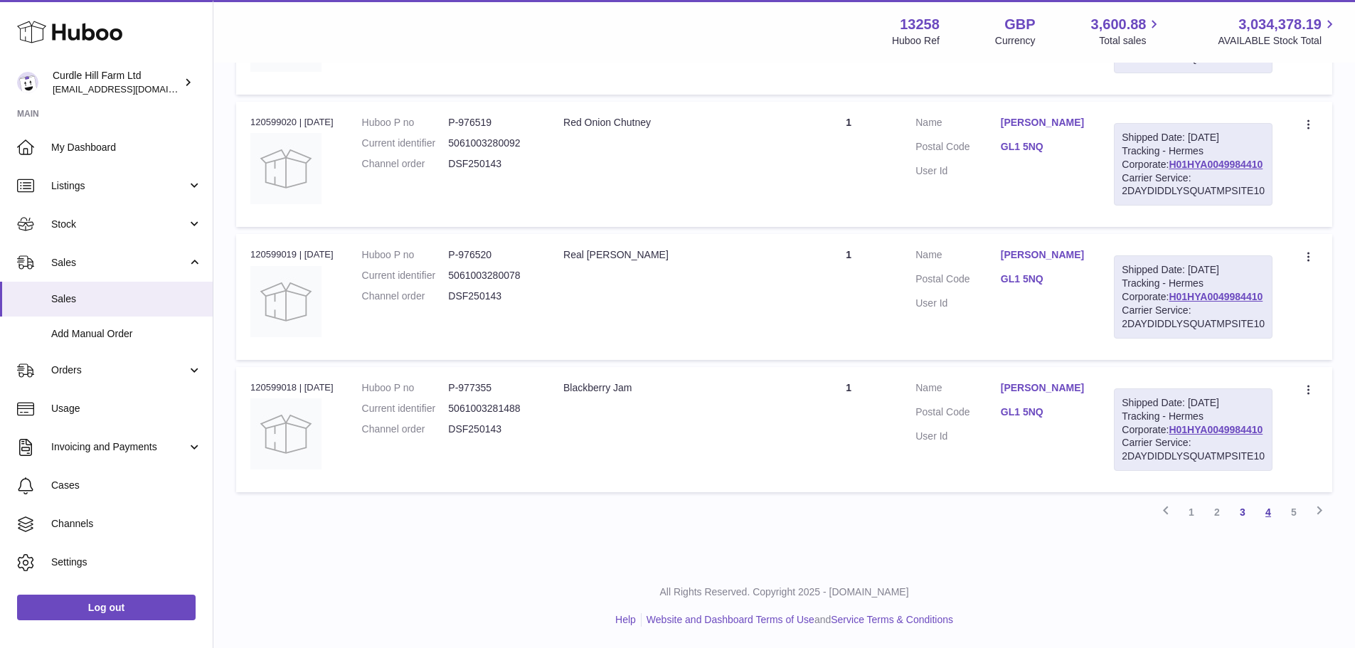
click at [1272, 517] on link "4" at bounding box center [1269, 513] width 26 height 26
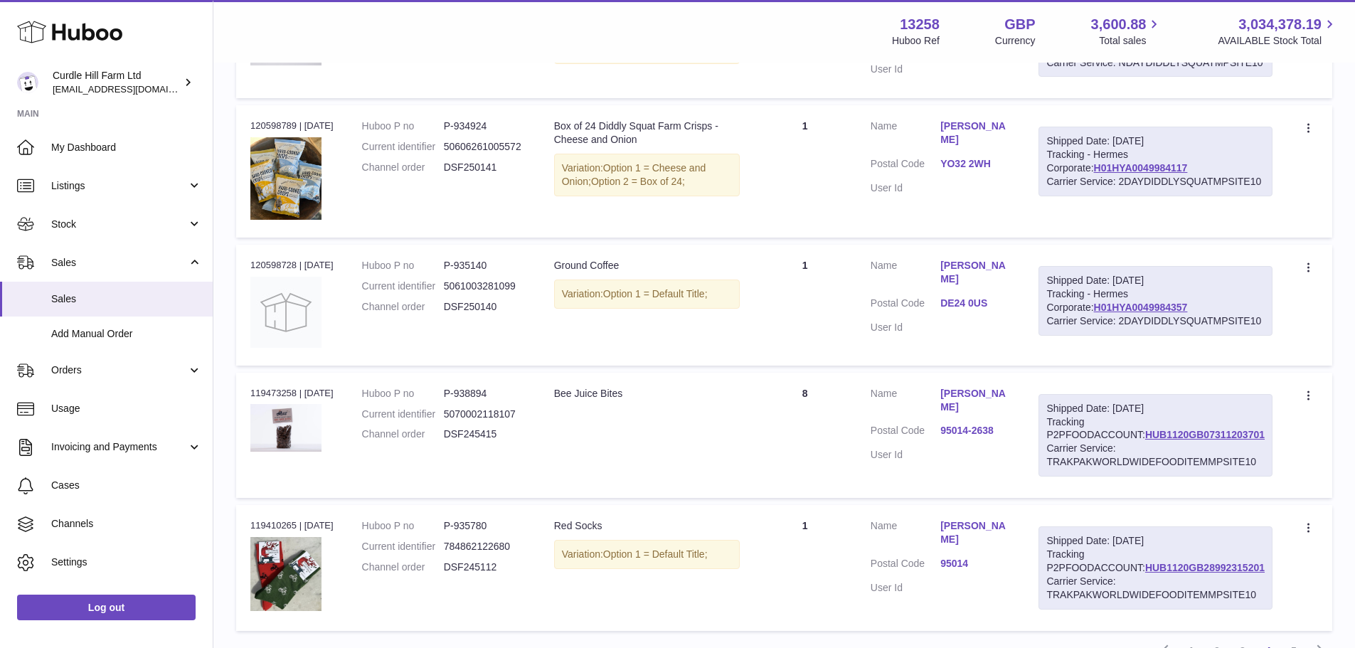
scroll to position [1170, 0]
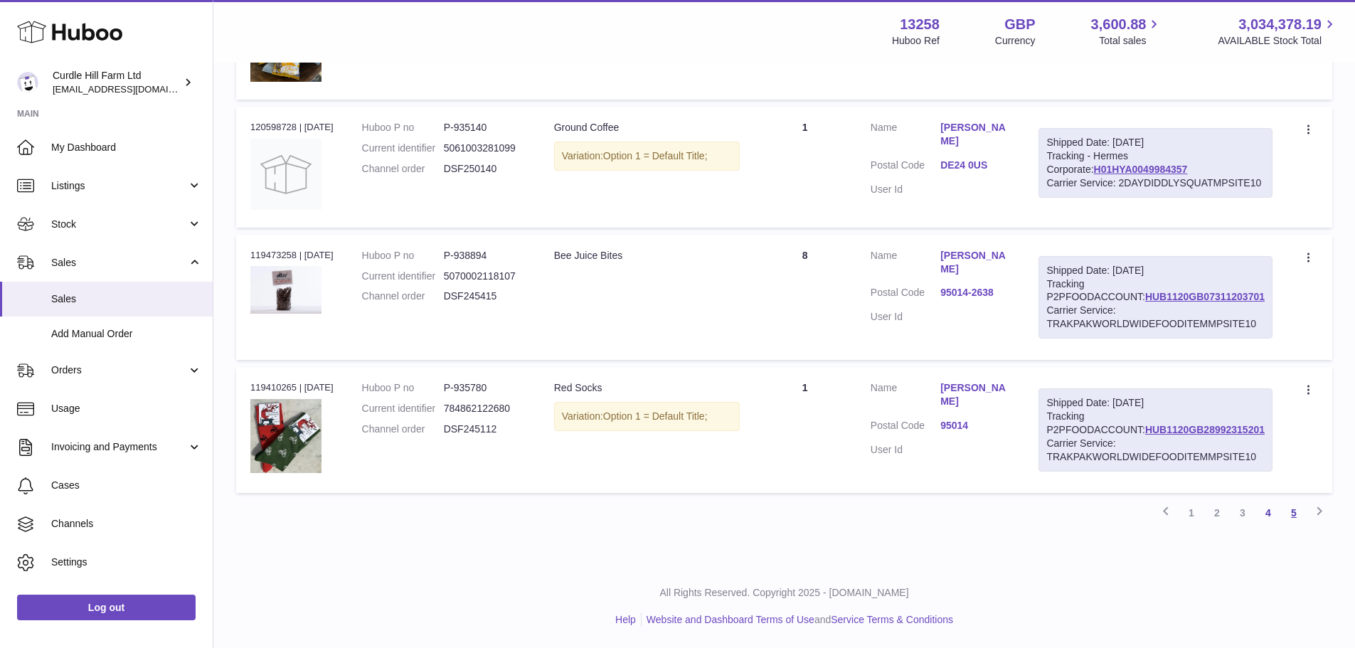
click at [1289, 518] on link "5" at bounding box center [1294, 513] width 26 height 26
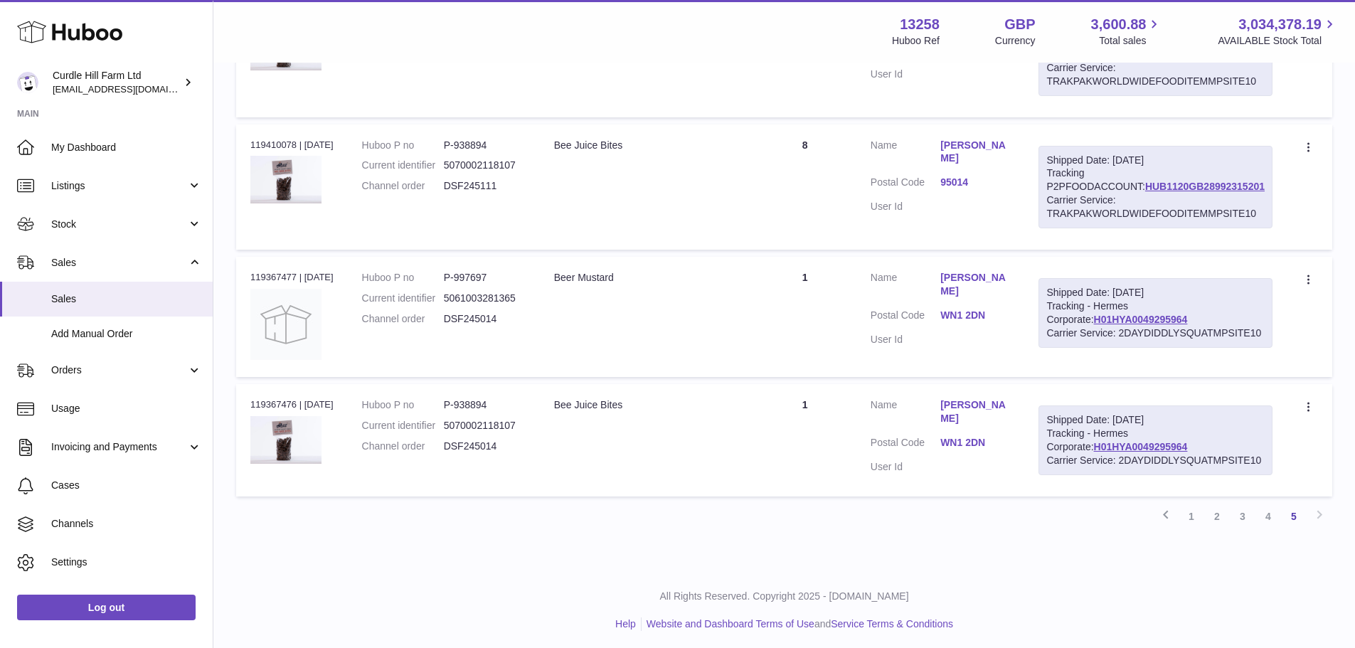
scroll to position [501, 0]
